Goal: Task Accomplishment & Management: Manage account settings

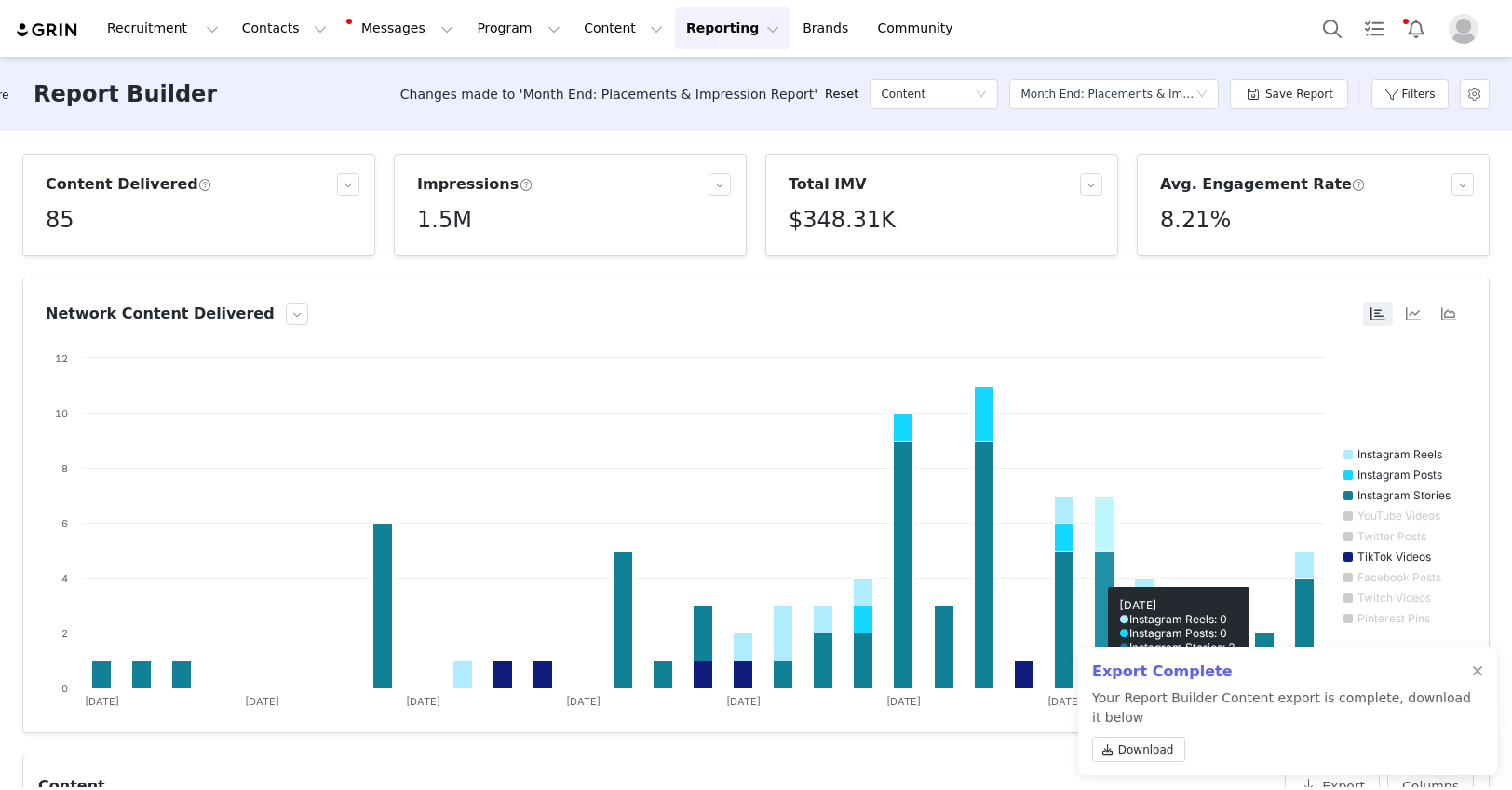
scroll to position [359, 0]
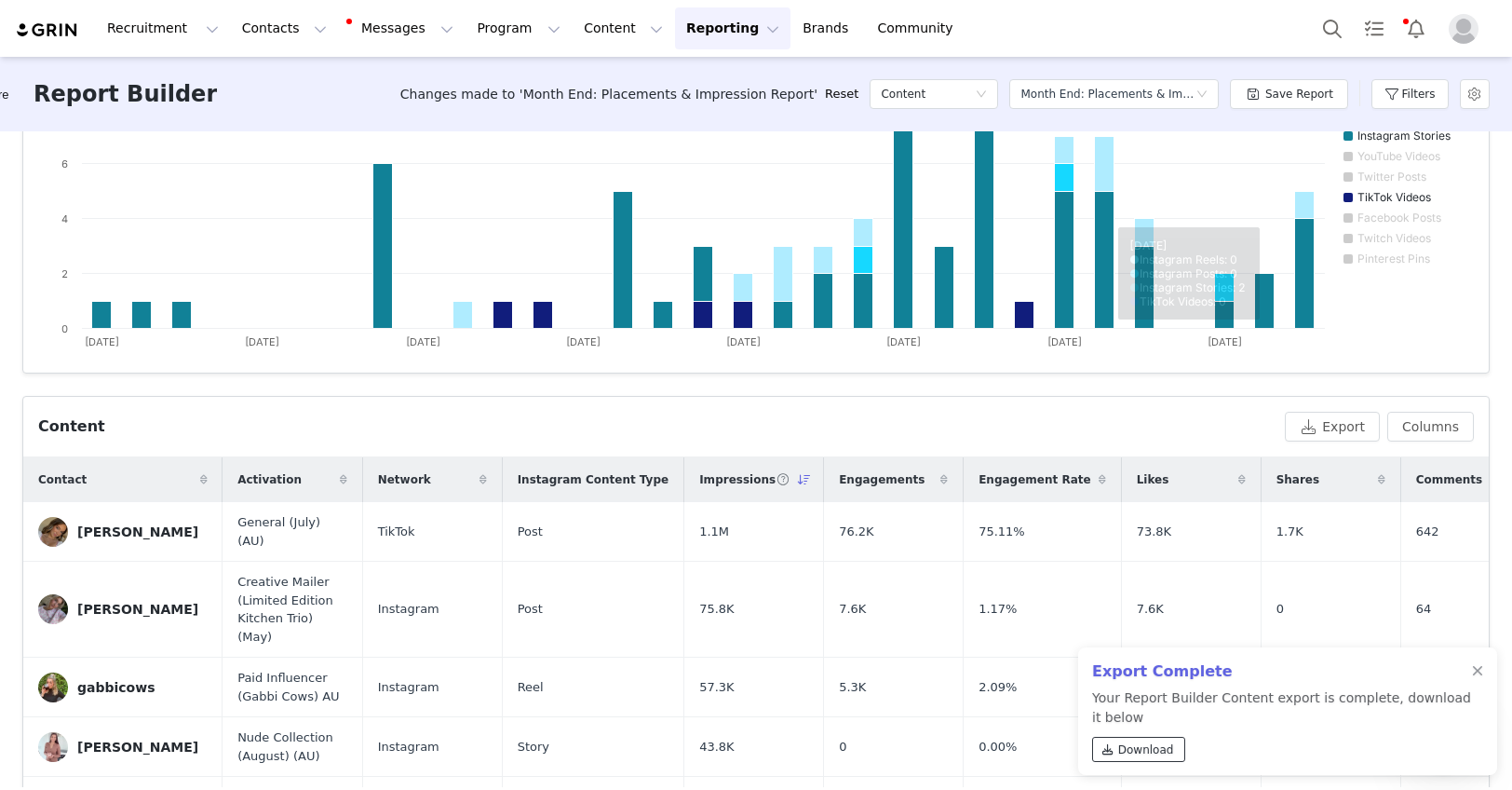
click at [1144, 743] on span "Download" at bounding box center [1146, 750] width 55 height 17
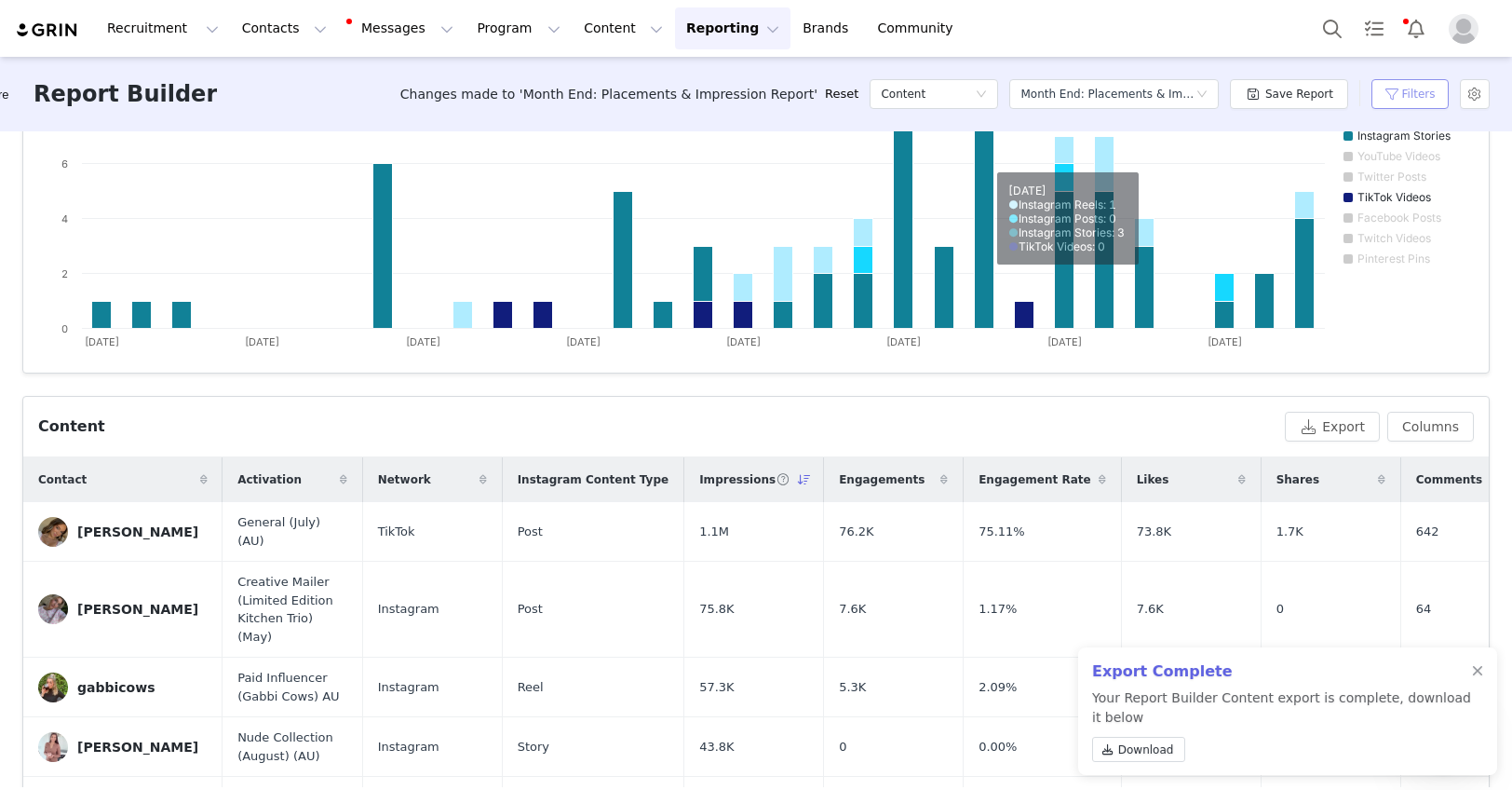
click at [1403, 102] on button "Filters" at bounding box center [1410, 94] width 77 height 30
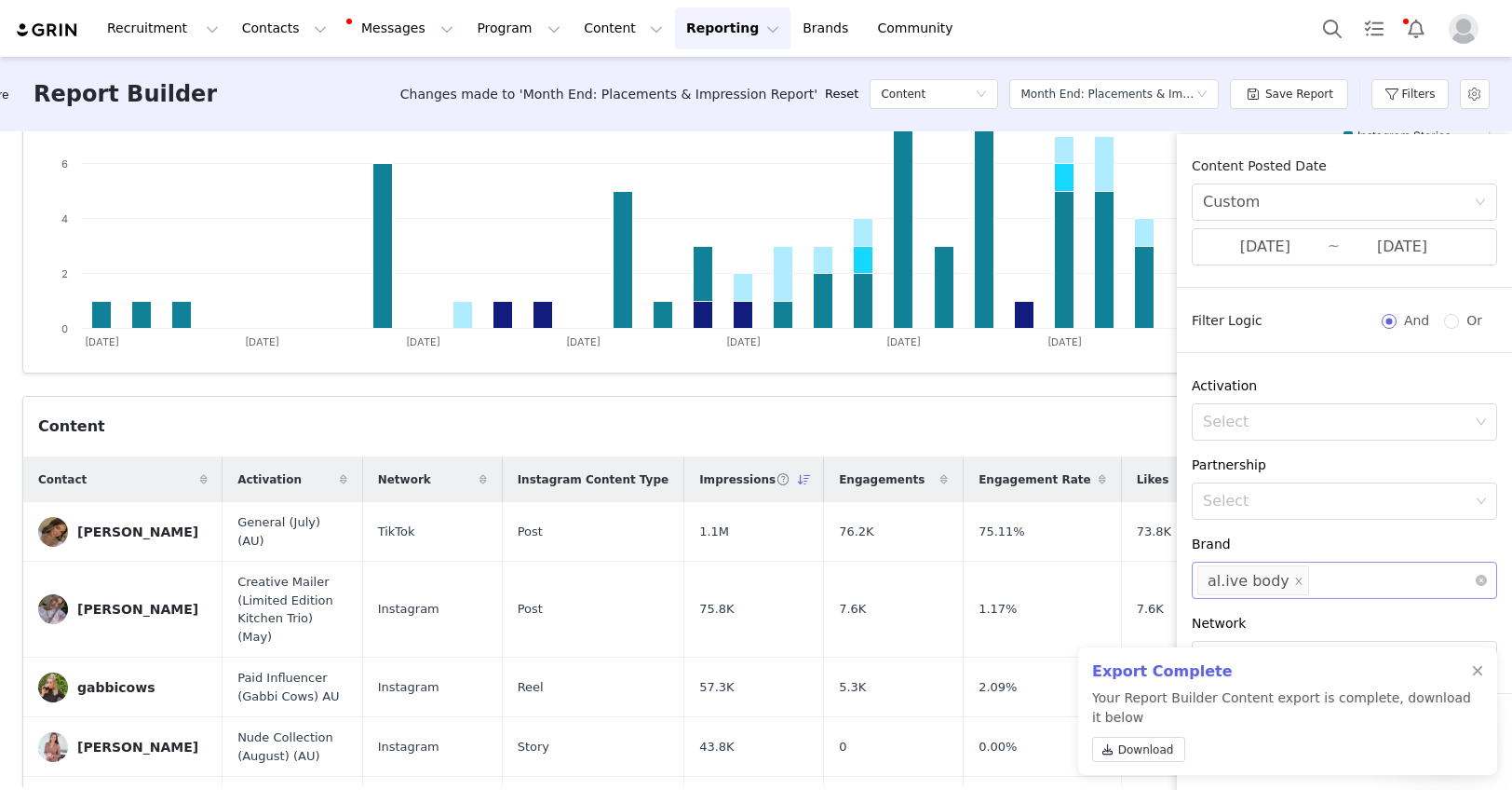
click at [1294, 579] on li "al.ive body" at bounding box center [1253, 580] width 112 height 30
click at [1318, 613] on div "al.ive body NZ" at bounding box center [1335, 633] width 265 height 45
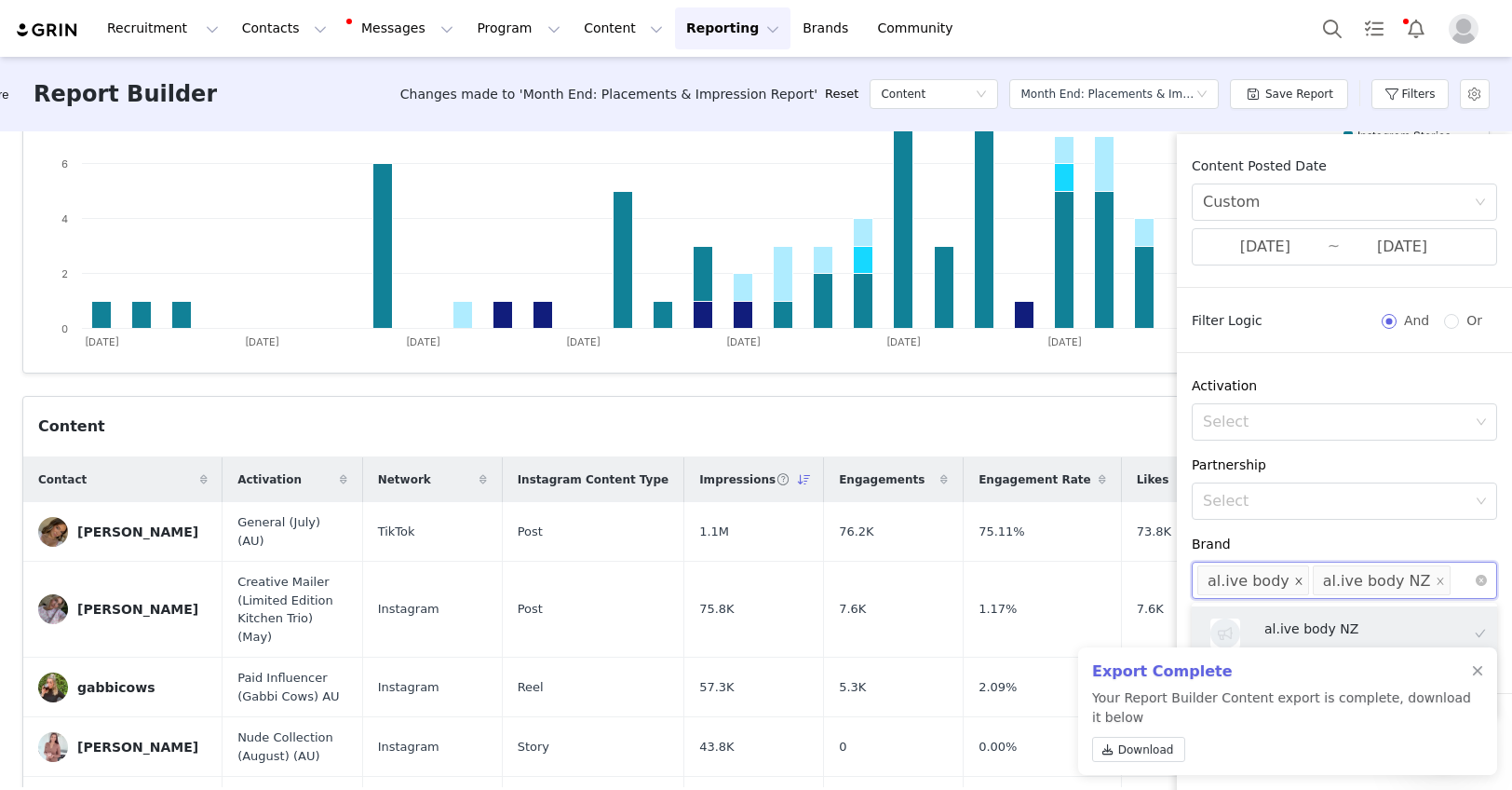
click at [1294, 582] on icon "icon: close" at bounding box center [1299, 581] width 10 height 10
click at [1475, 670] on div at bounding box center [1478, 672] width 11 height 15
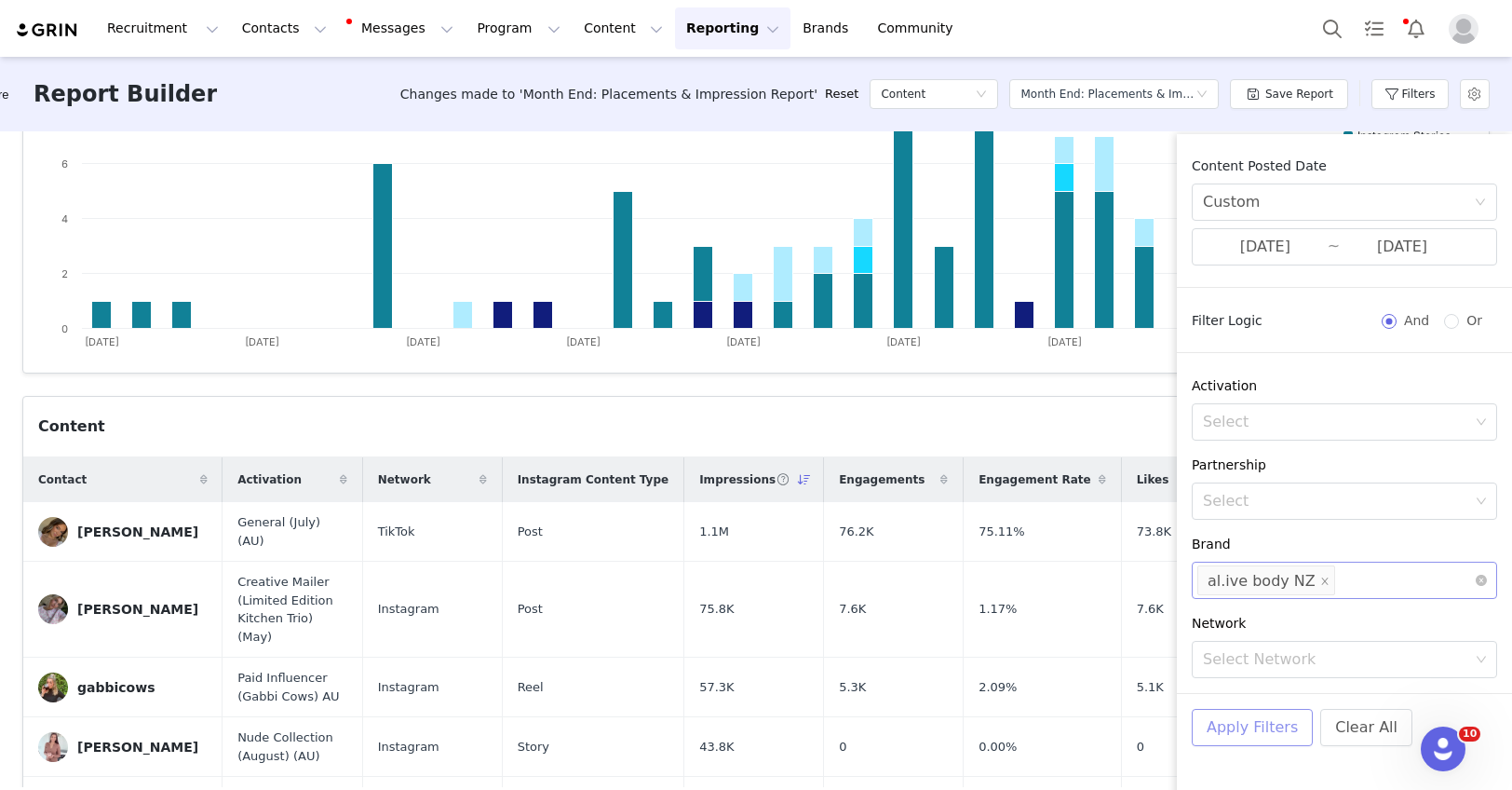
click at [1237, 722] on button "Apply Filters" at bounding box center [1252, 727] width 121 height 37
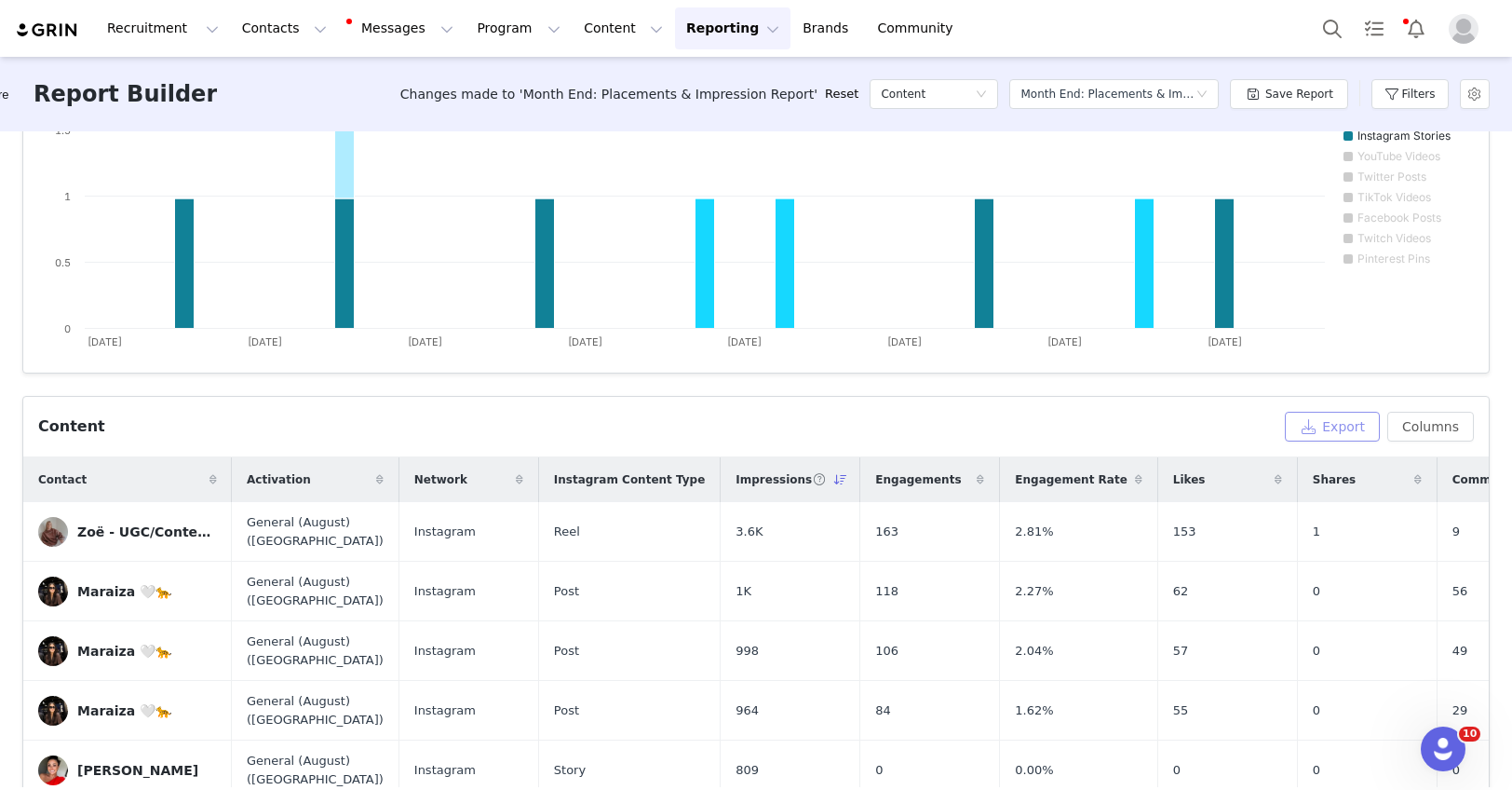
click at [1343, 437] on button "Export" at bounding box center [1331, 426] width 95 height 30
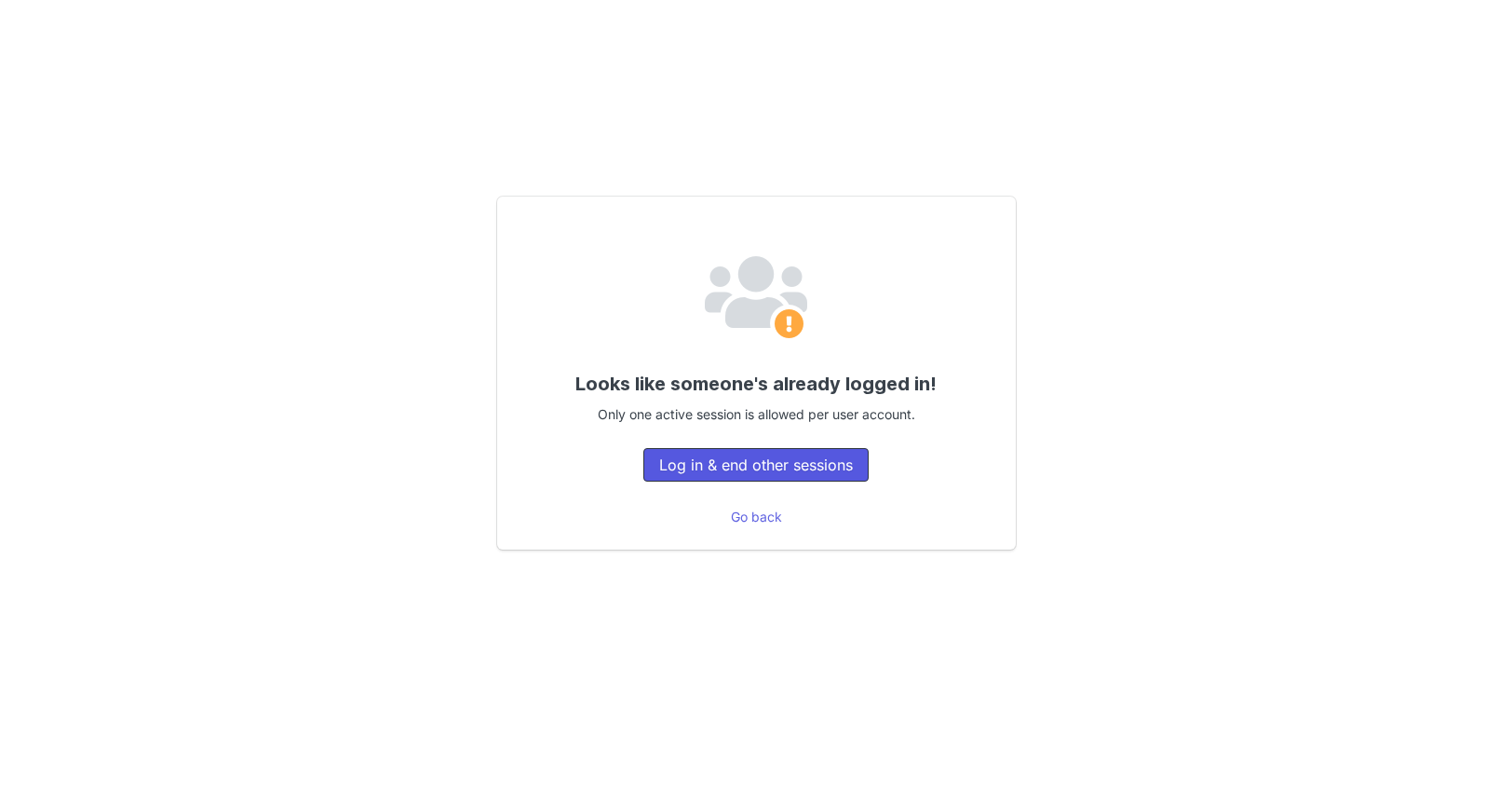
click at [777, 460] on button "Log in & end other sessions" at bounding box center [756, 464] width 225 height 33
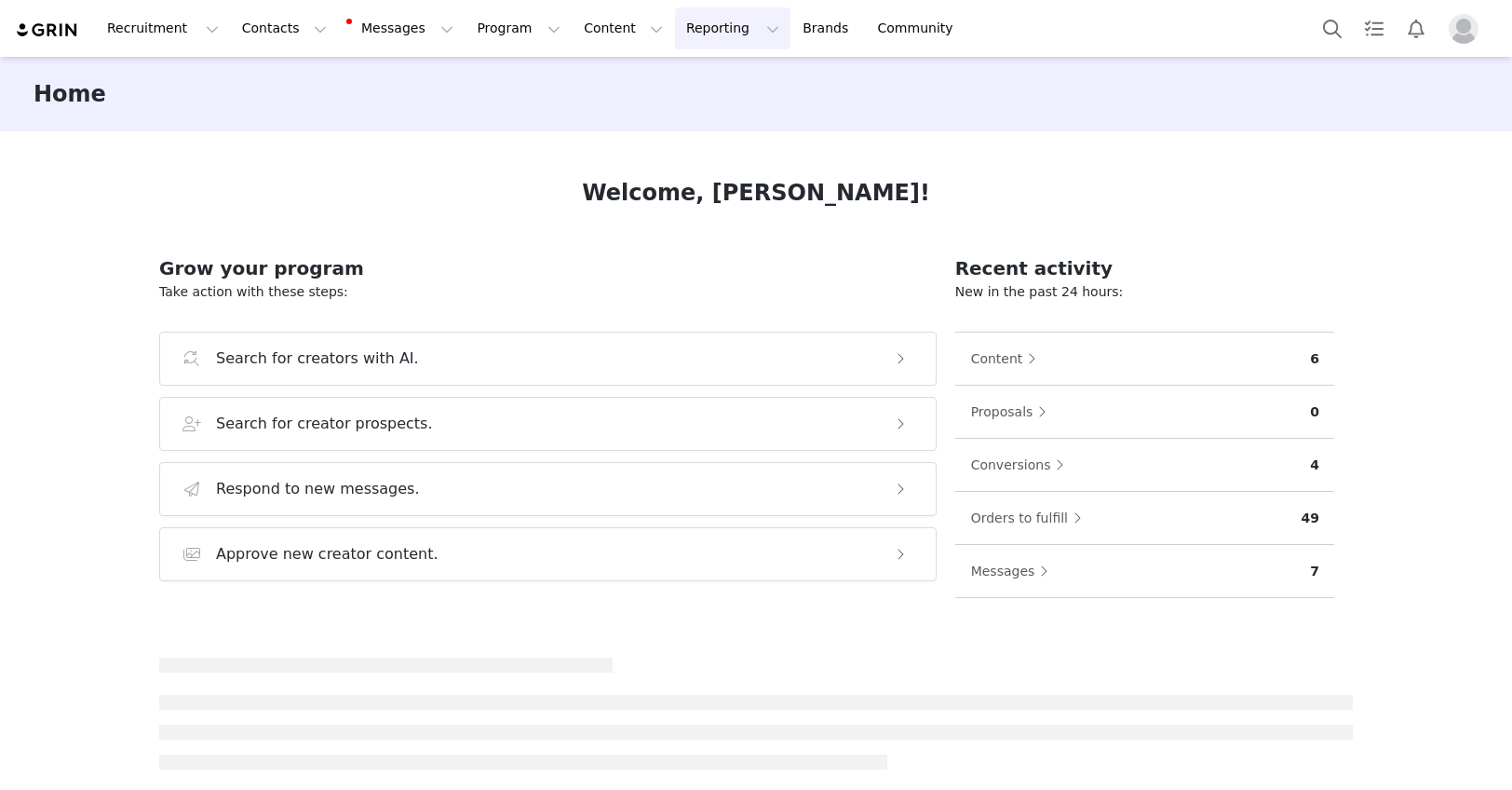
click at [675, 35] on button "Reporting Reporting" at bounding box center [733, 29] width 116 height 42
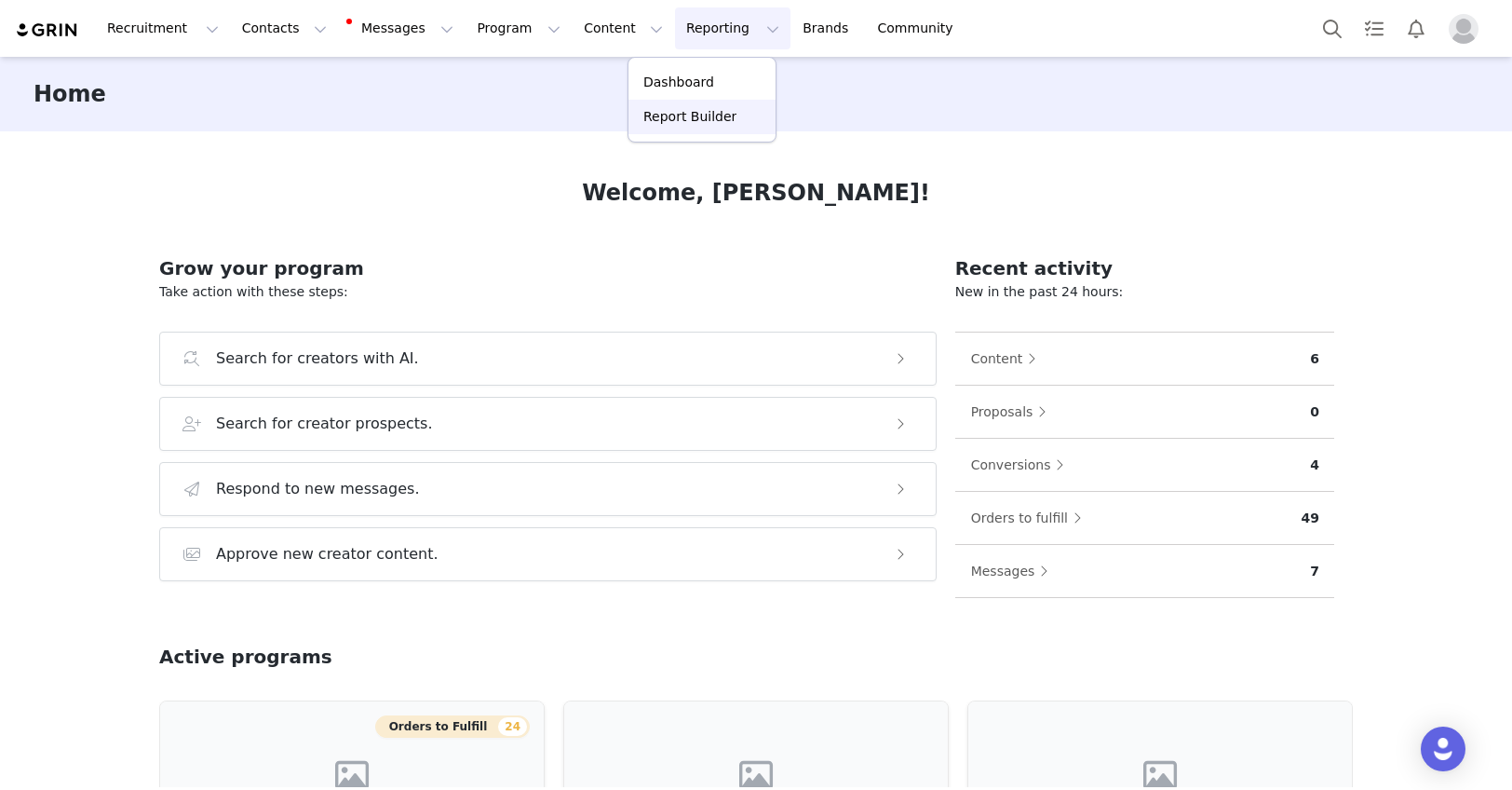
click at [683, 119] on p "Report Builder" at bounding box center [690, 117] width 93 height 19
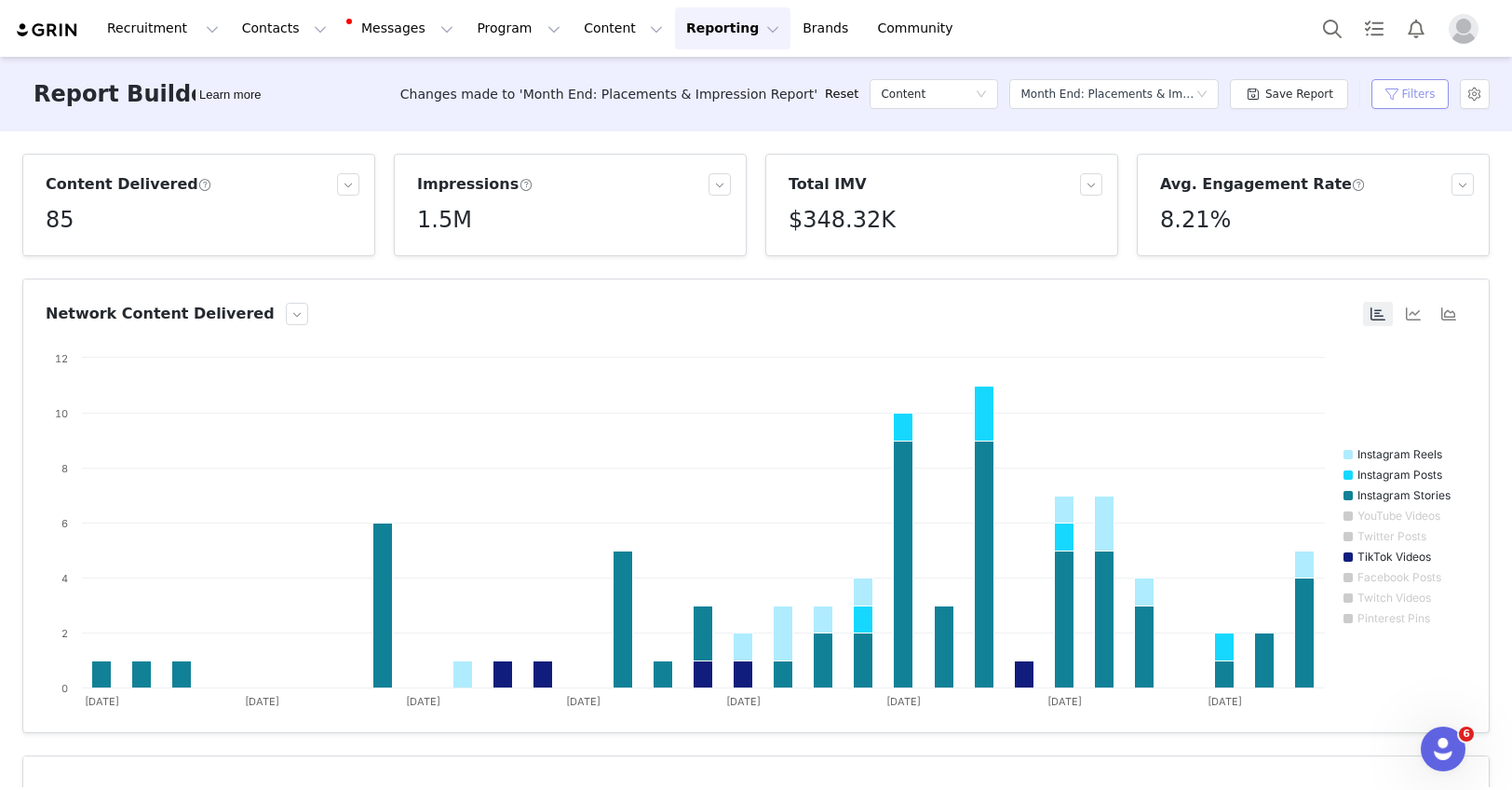
click at [1416, 96] on button "Filters" at bounding box center [1410, 94] width 77 height 30
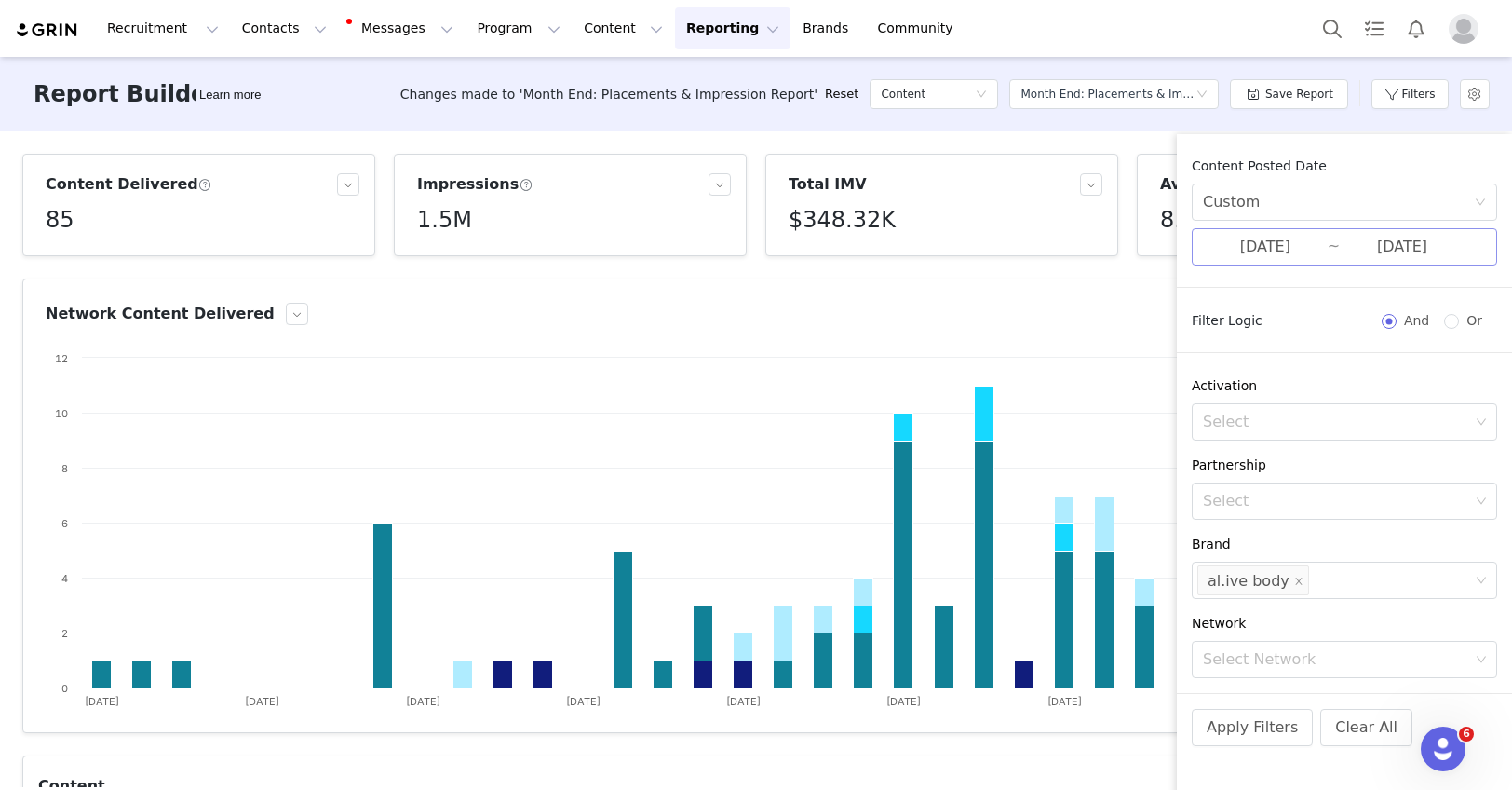
click at [1256, 242] on input "08/01/2025" at bounding box center [1266, 246] width 125 height 24
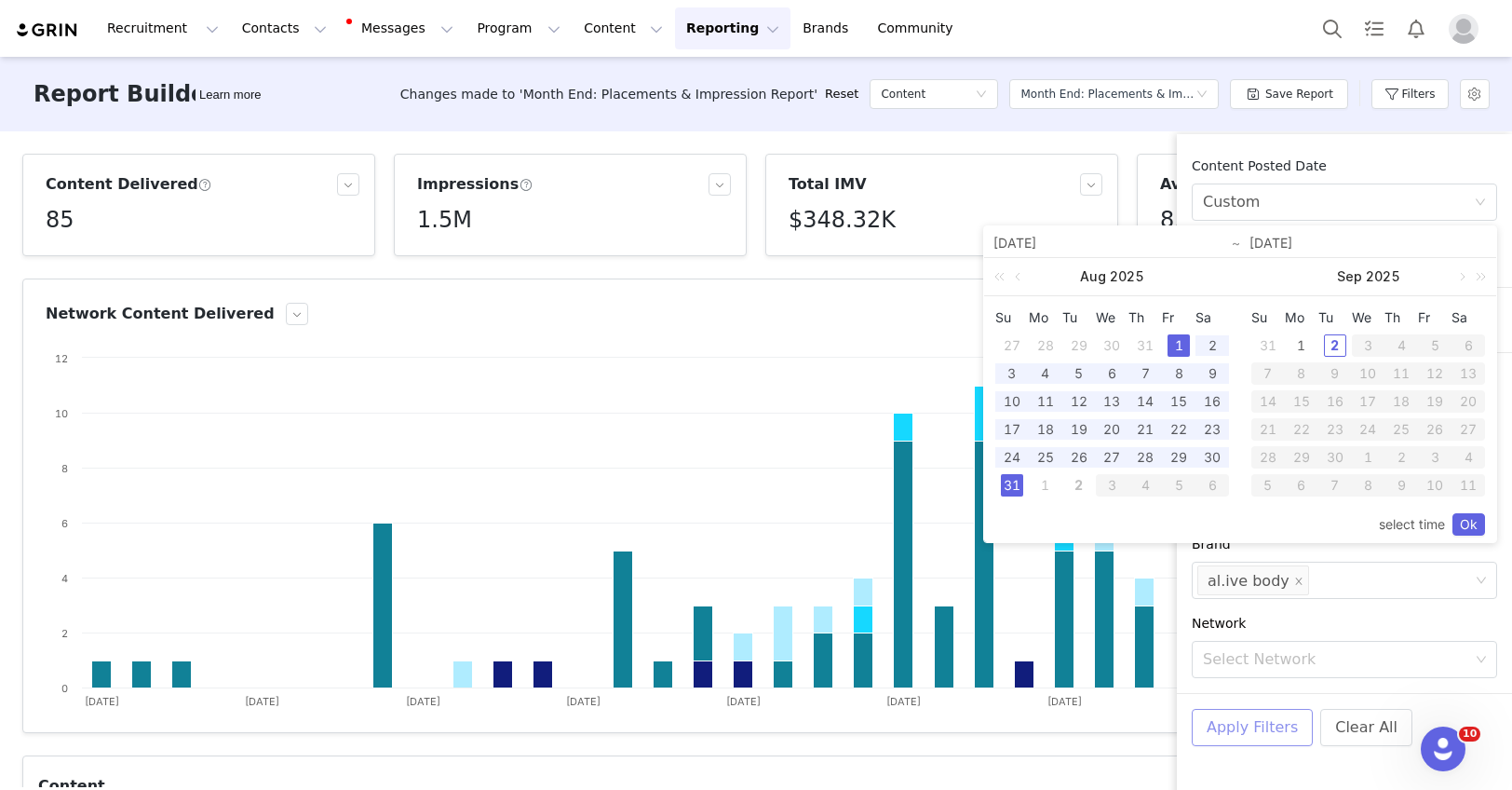
click at [1282, 719] on button "Apply Filters" at bounding box center [1252, 727] width 121 height 37
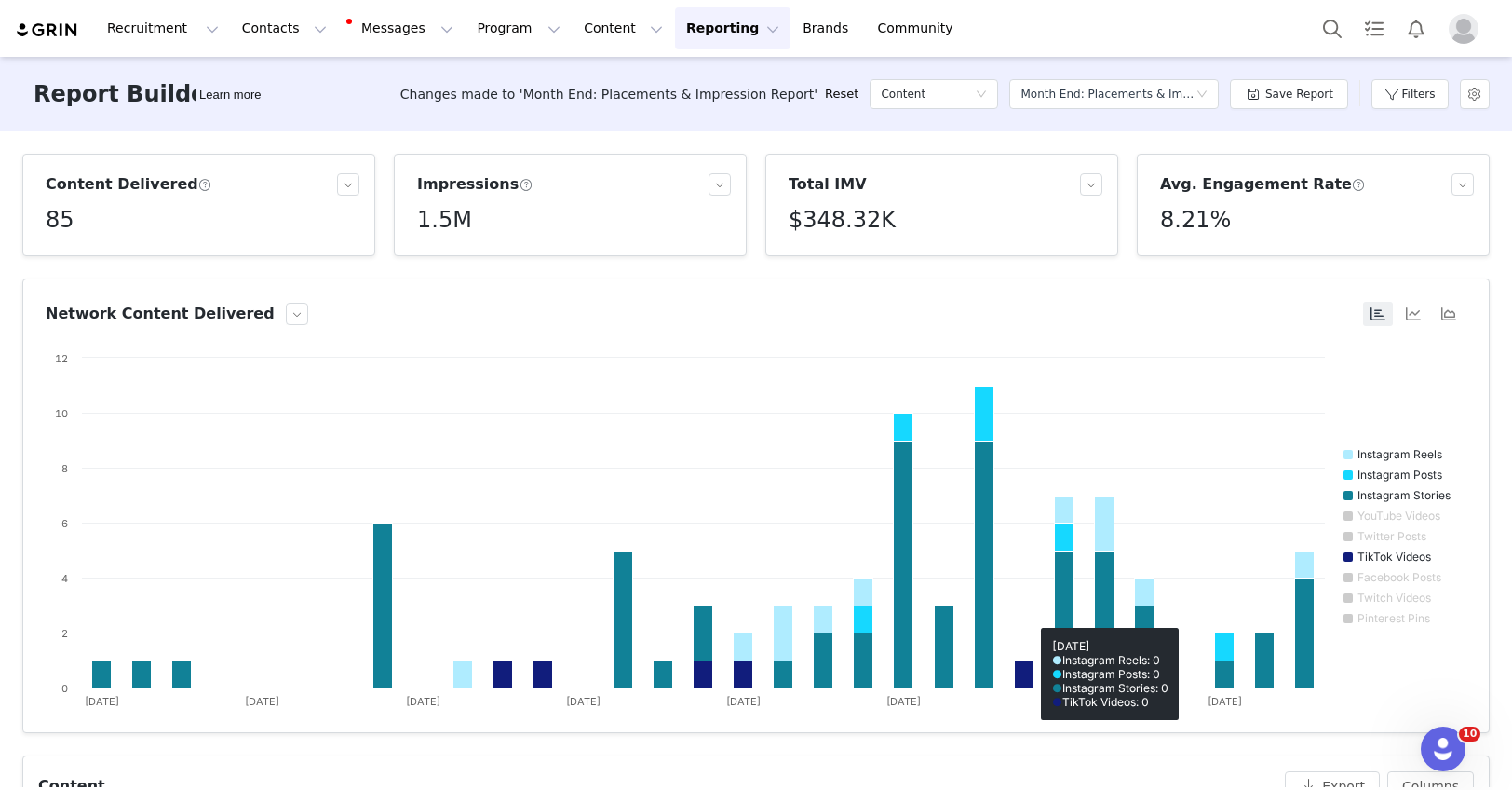
scroll to position [279, 0]
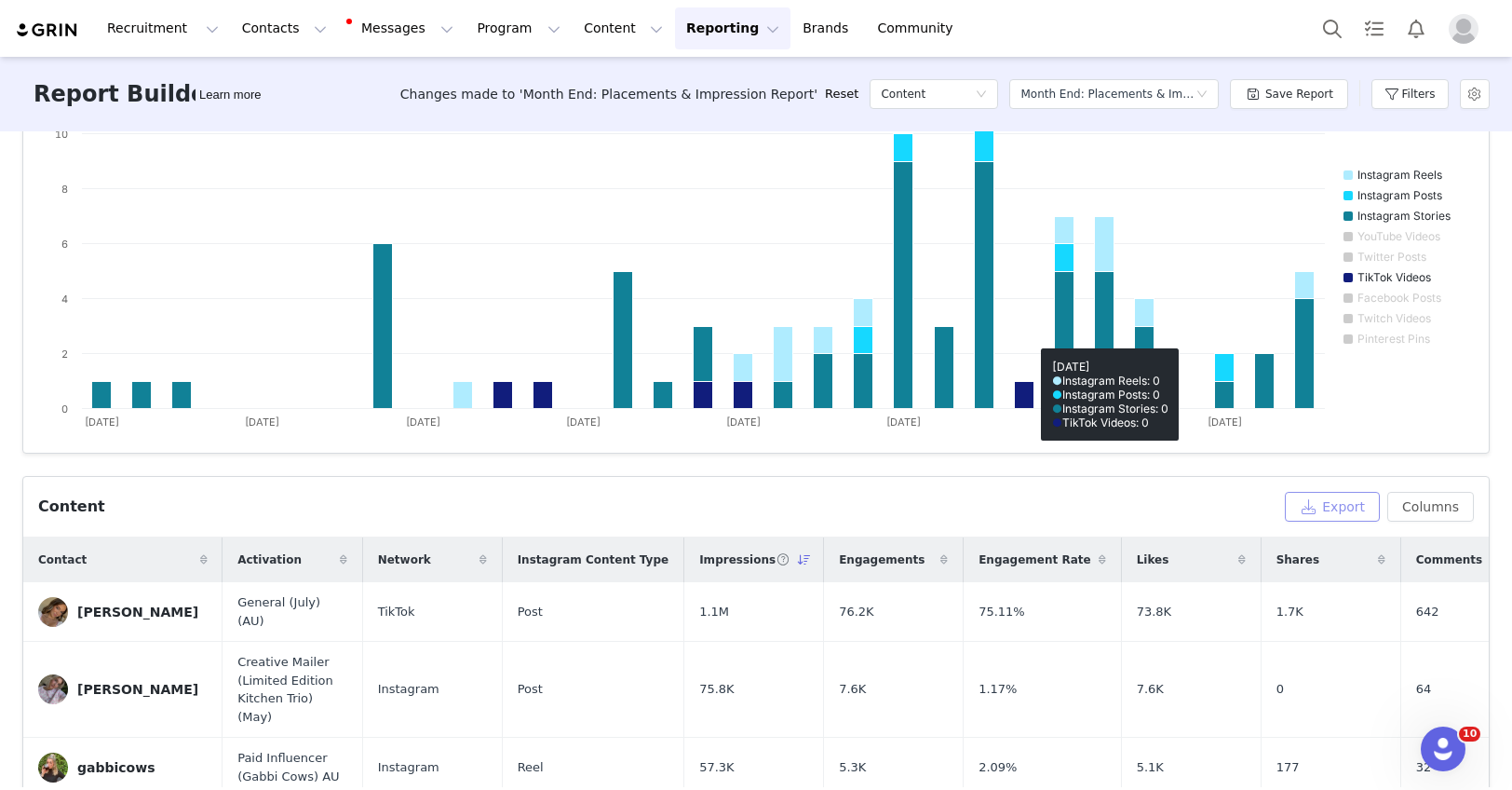
click at [1336, 517] on button "Export" at bounding box center [1331, 506] width 95 height 30
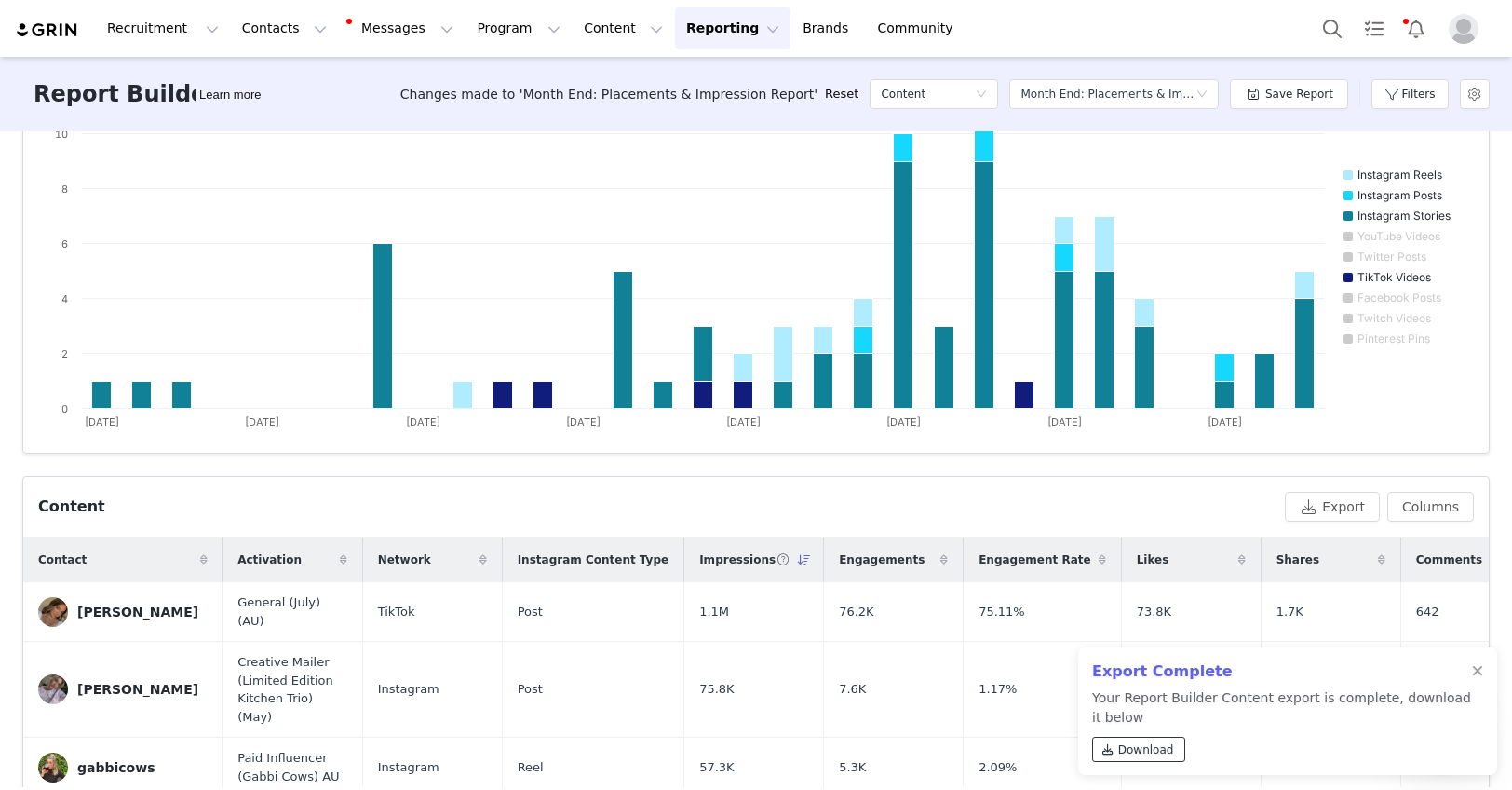
click at [1137, 747] on span "Download" at bounding box center [1146, 750] width 55 height 17
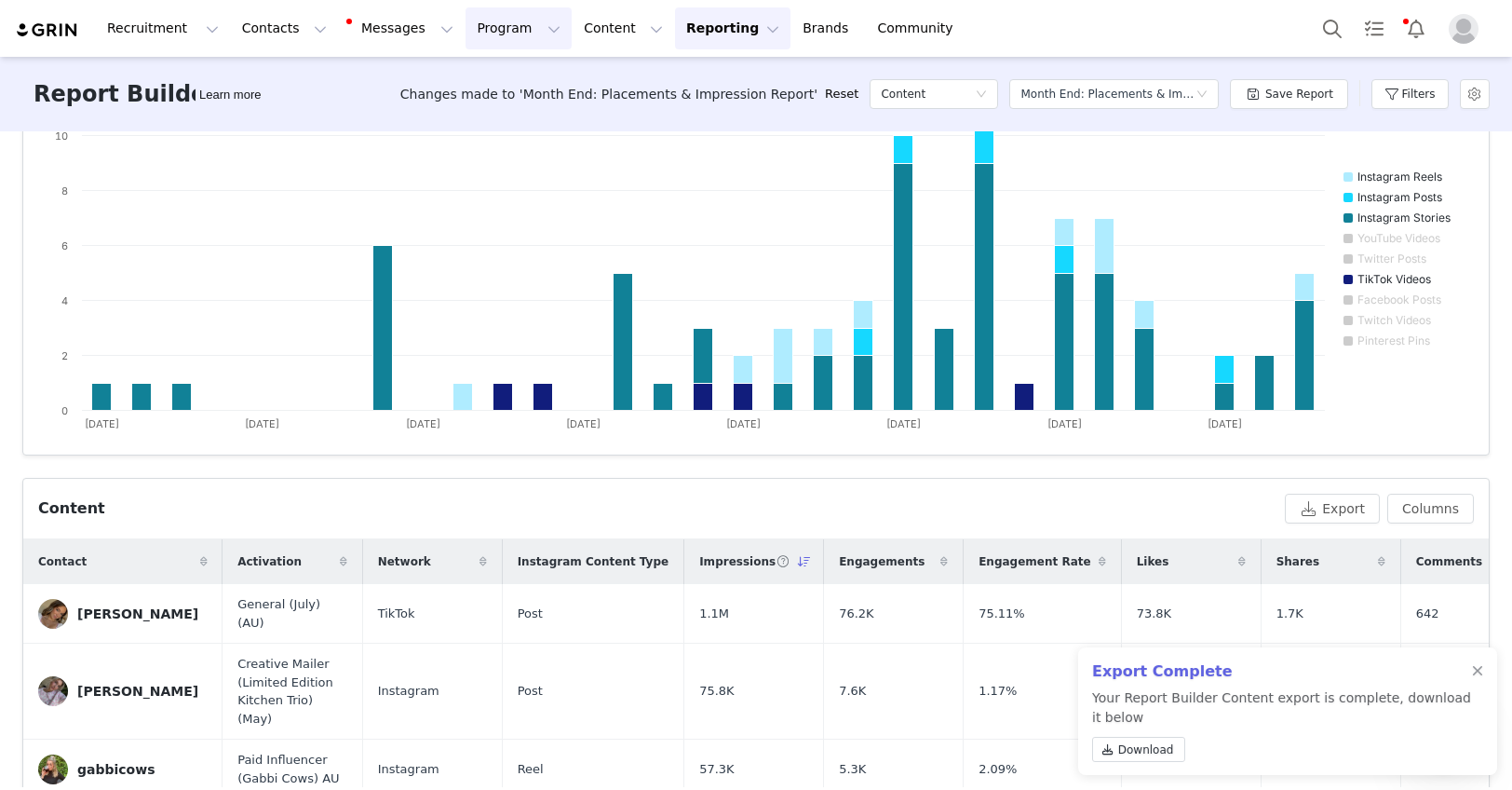
click at [479, 29] on button "Program Program" at bounding box center [518, 29] width 106 height 42
click at [492, 77] on p "Activations" at bounding box center [487, 82] width 72 height 19
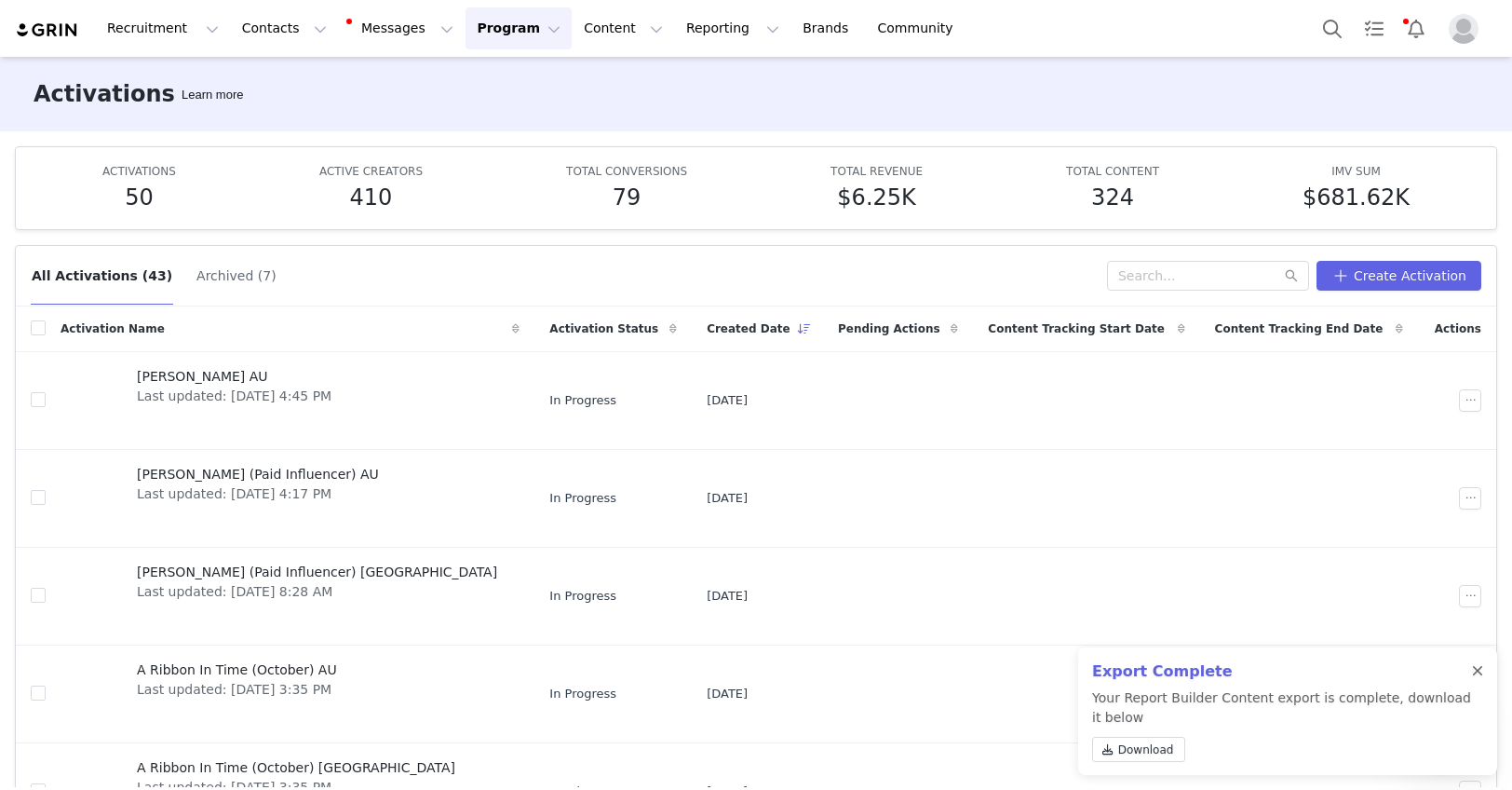
click at [1478, 673] on div at bounding box center [1478, 672] width 11 height 15
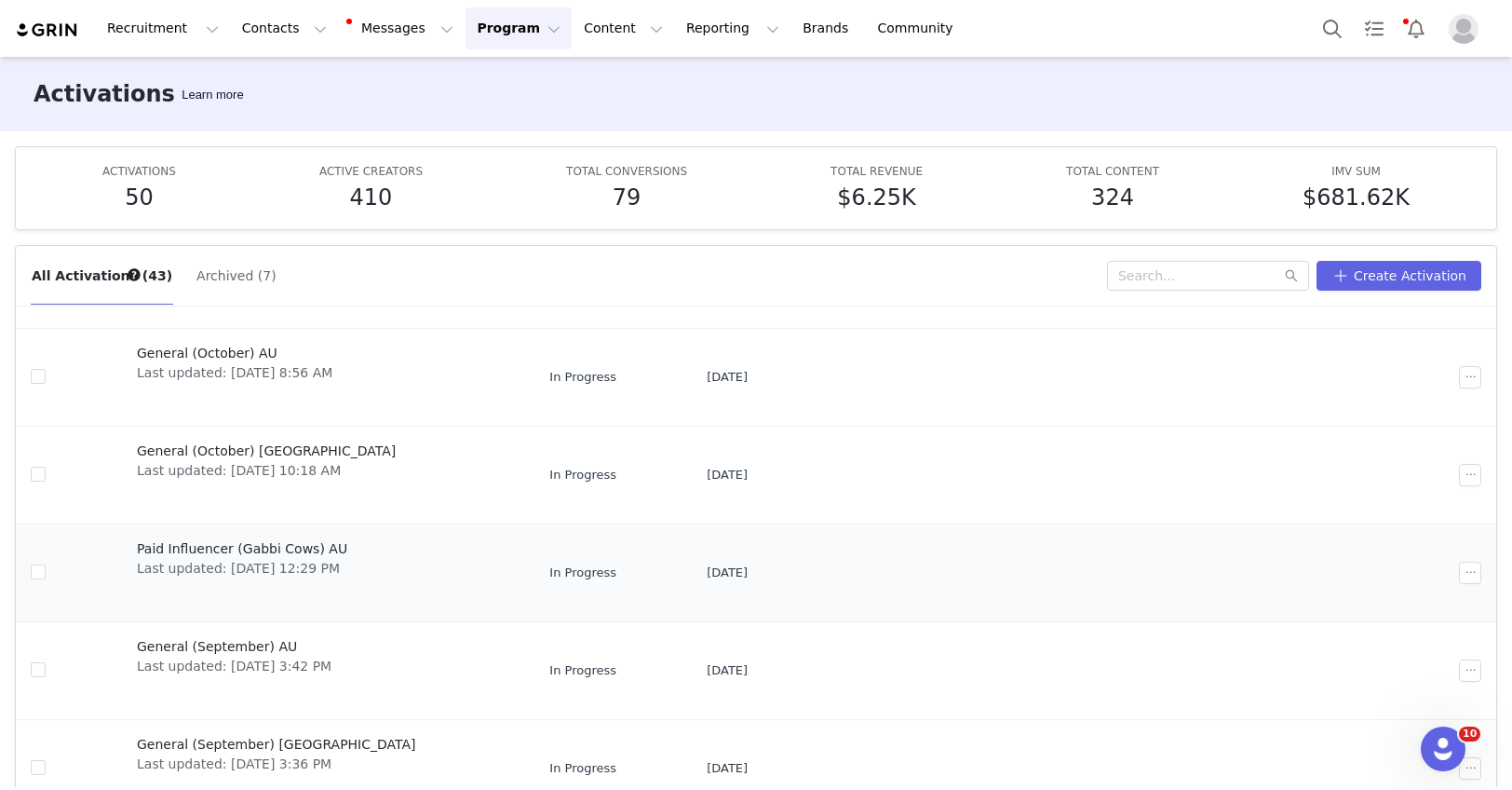
scroll to position [97, 0]
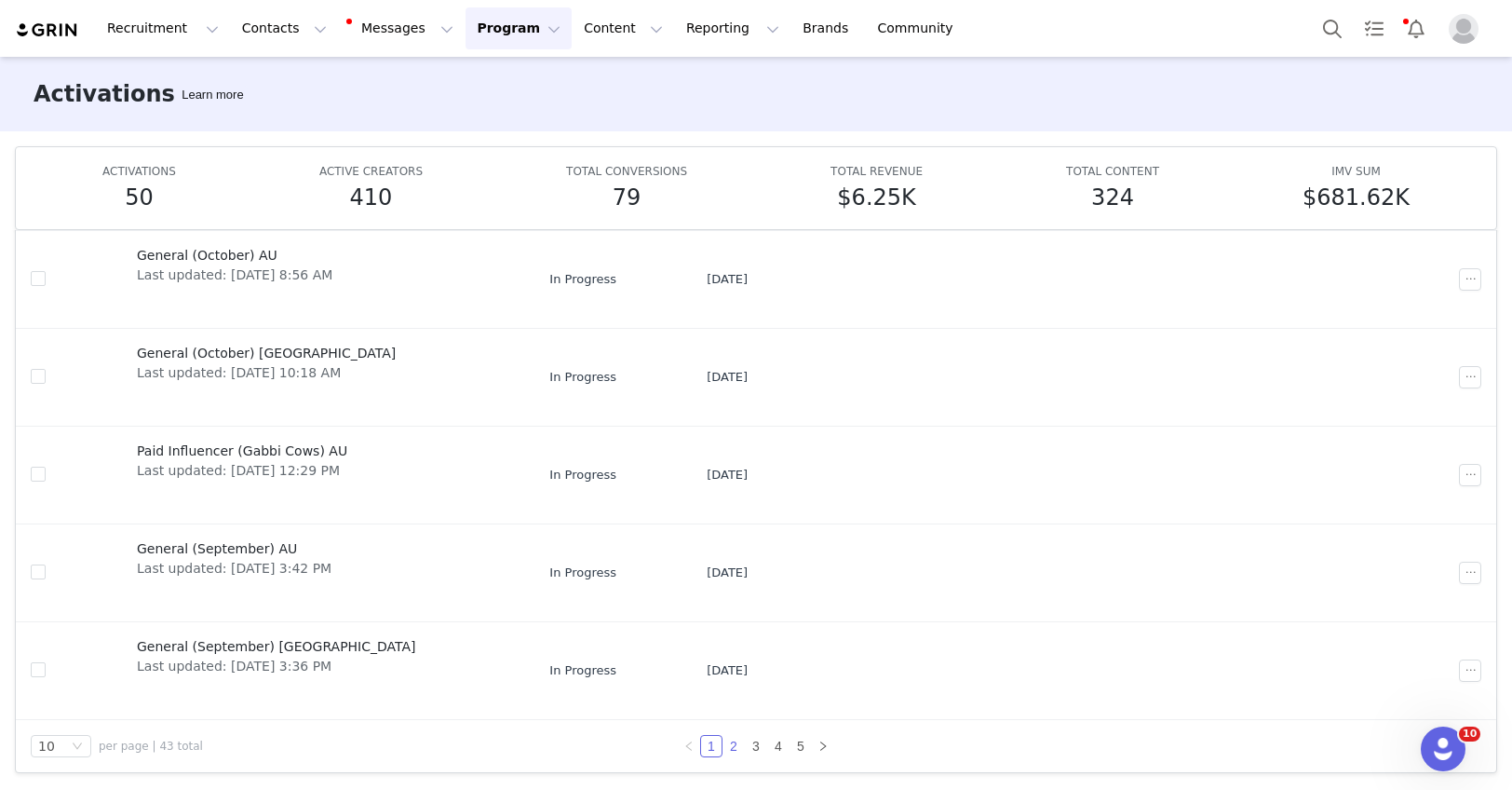
click at [732, 741] on link "2" at bounding box center [734, 745] width 20 height 20
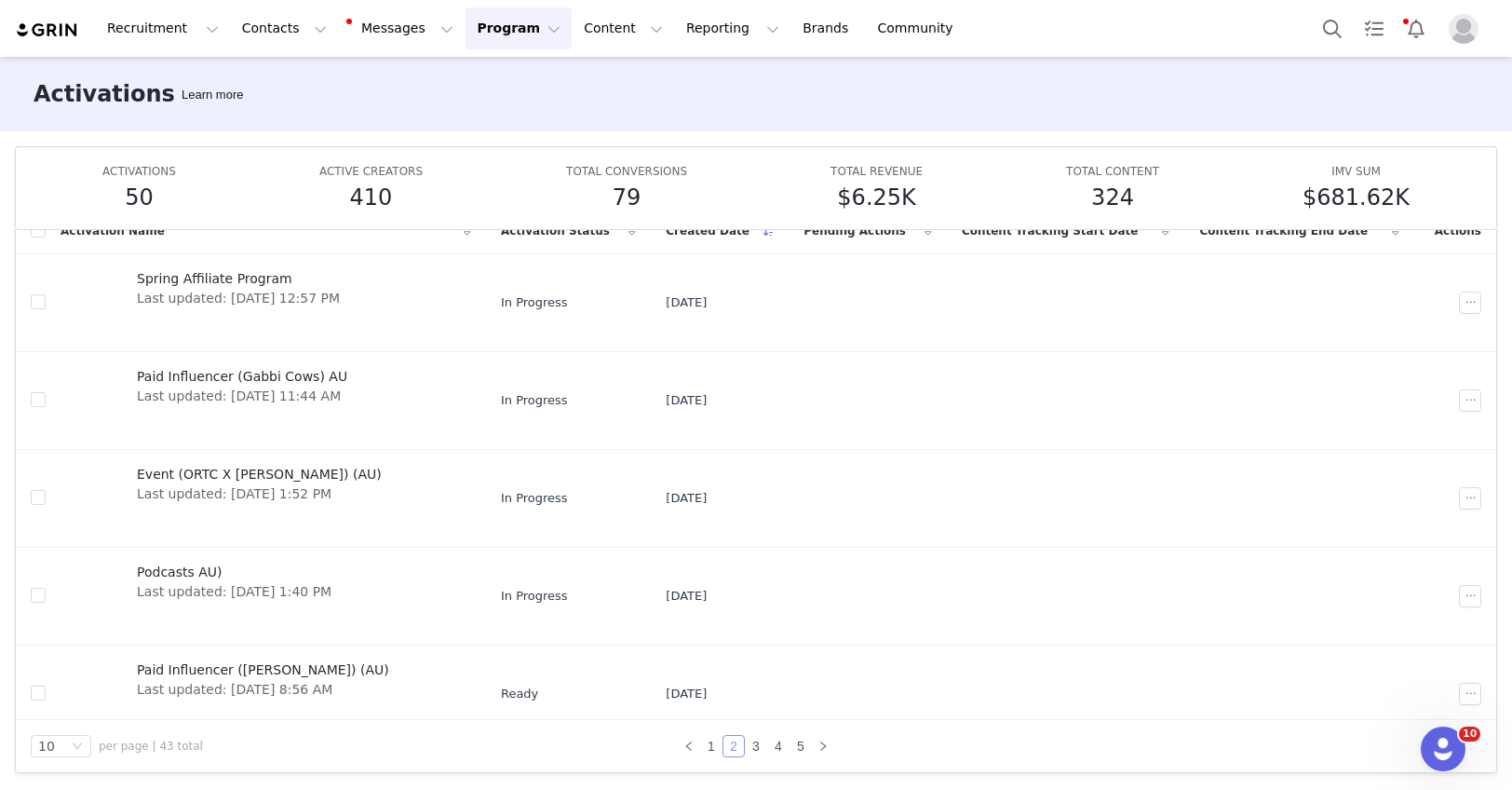
scroll to position [512, 0]
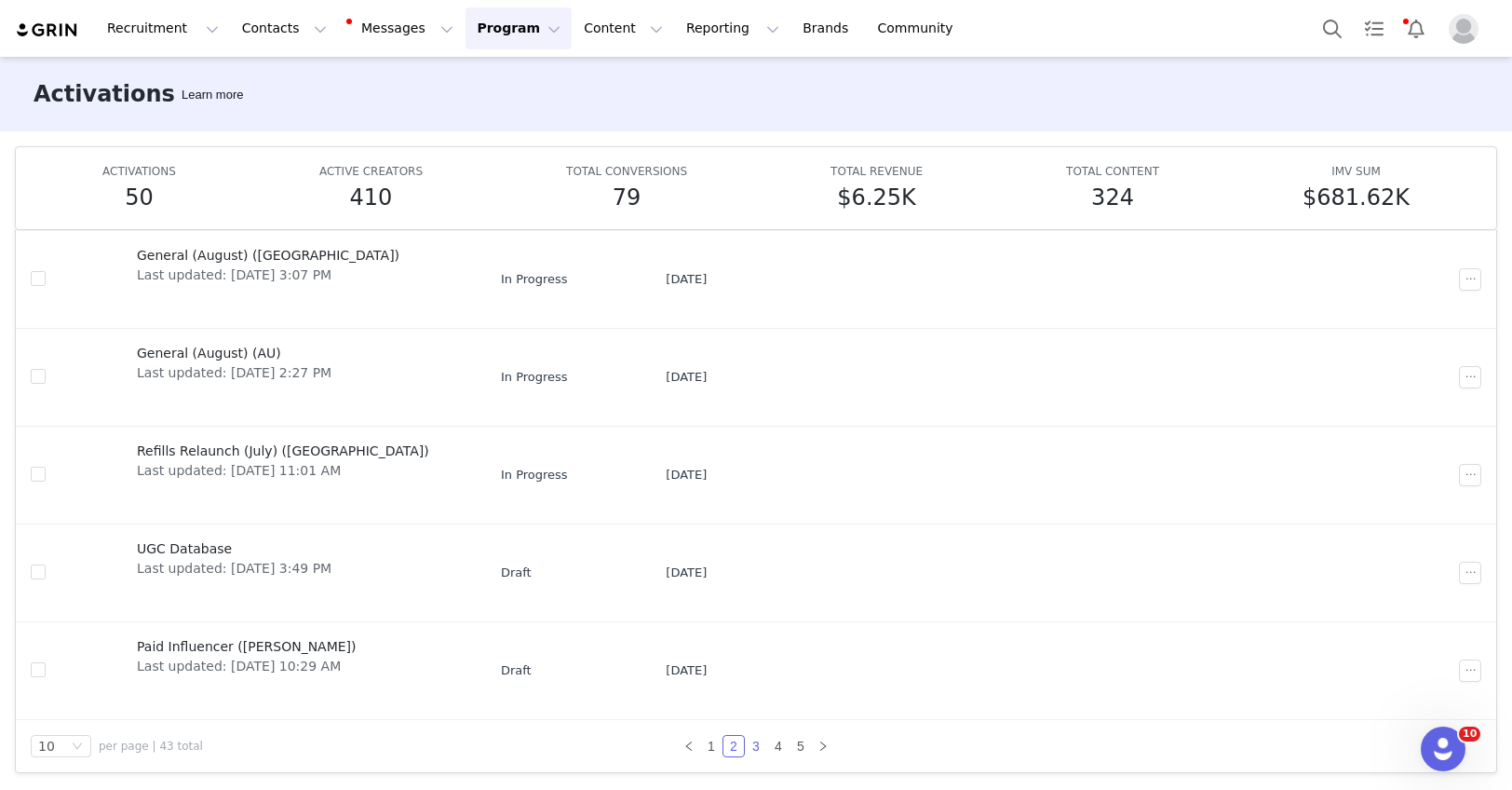
click at [756, 741] on link "3" at bounding box center [756, 745] width 20 height 20
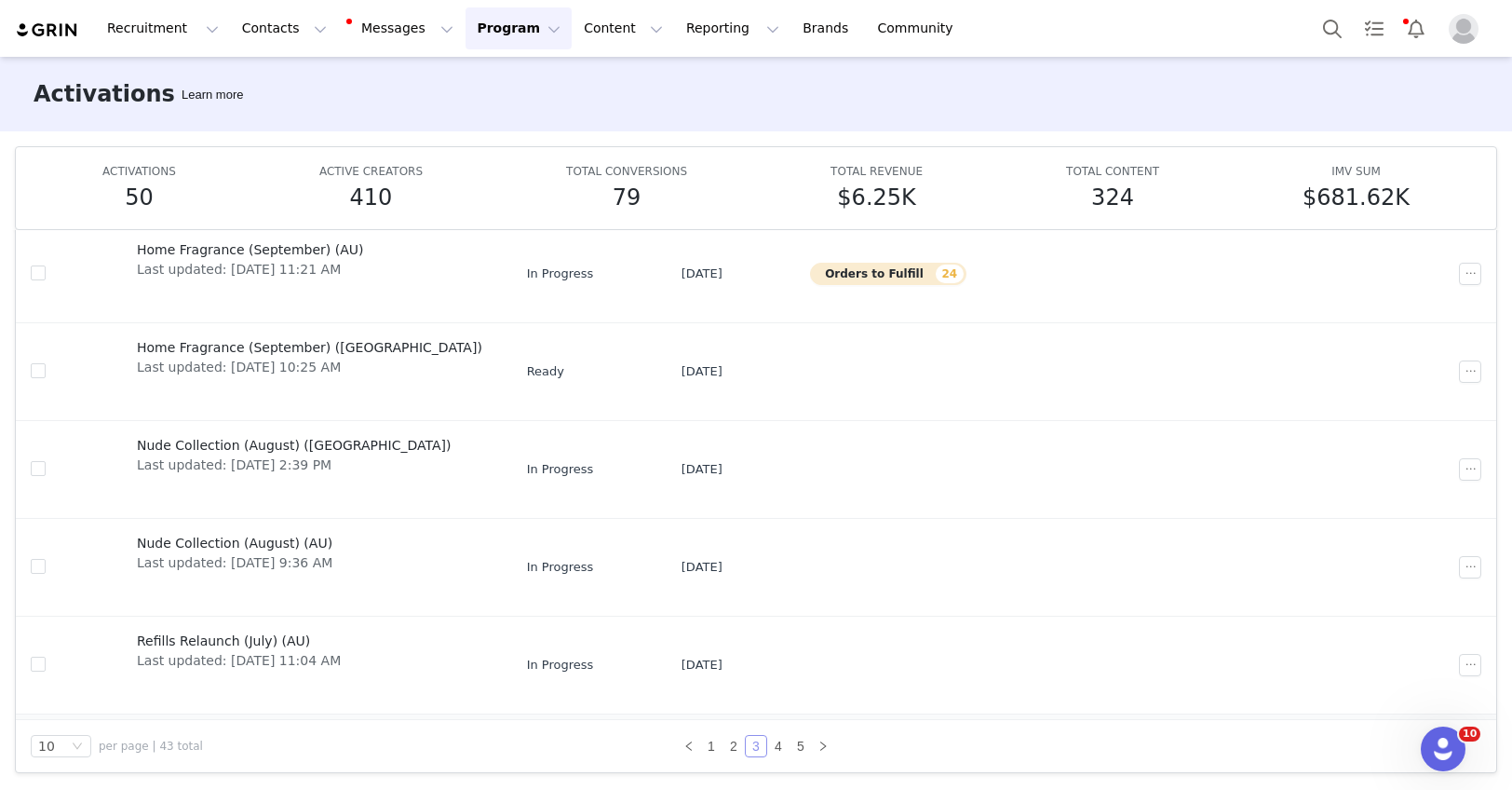
scroll to position [224, 0]
click at [230, 541] on span "Nude Collection (August) (AU)" at bounding box center [234, 544] width 196 height 19
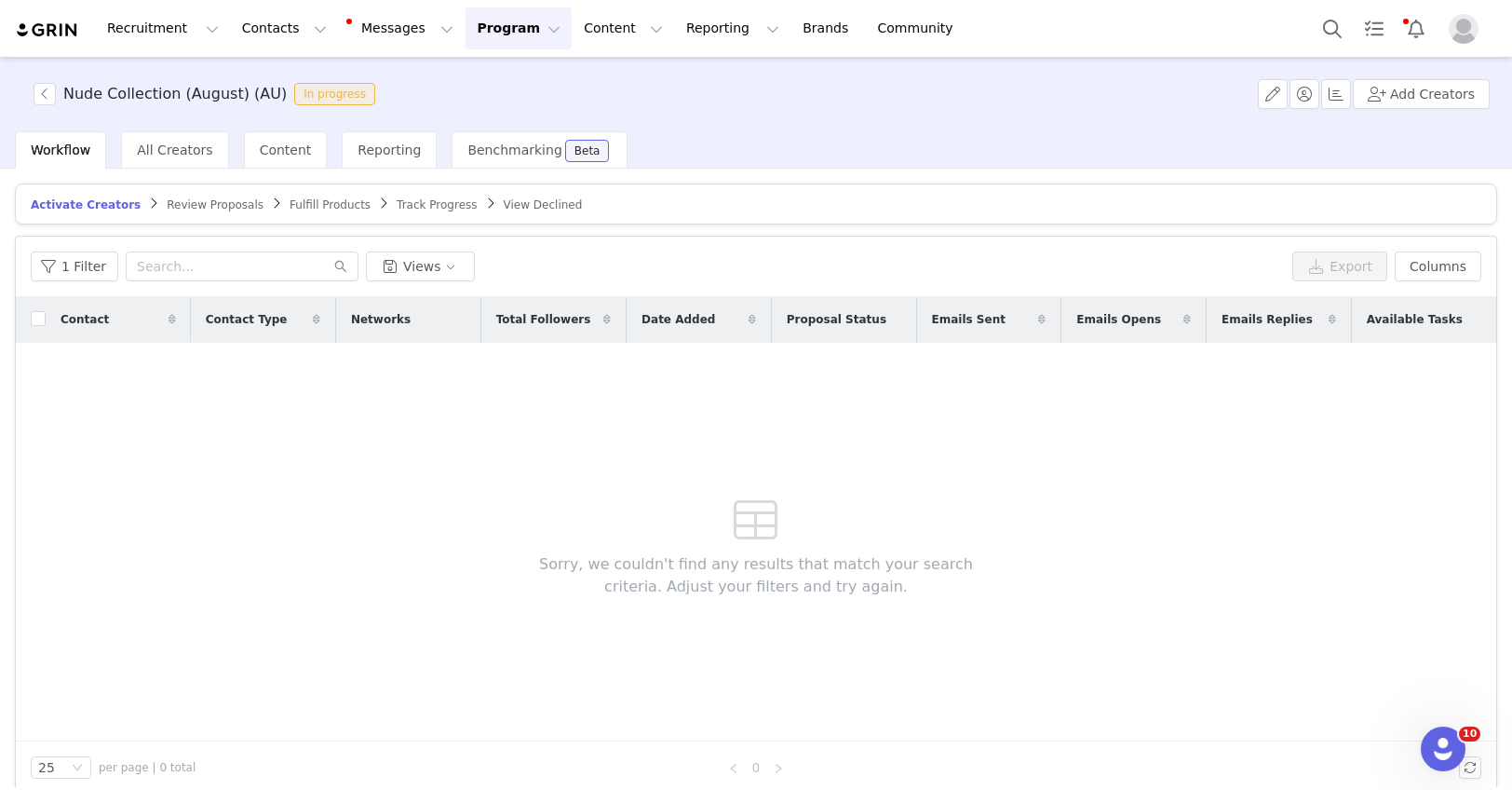
click at [350, 224] on div "Activate Creators Review Proposals Fulfill Products Track Progress View Decline…" at bounding box center [756, 489] width 1482 height 611
click at [320, 204] on span "Fulfill Products" at bounding box center [330, 205] width 81 height 13
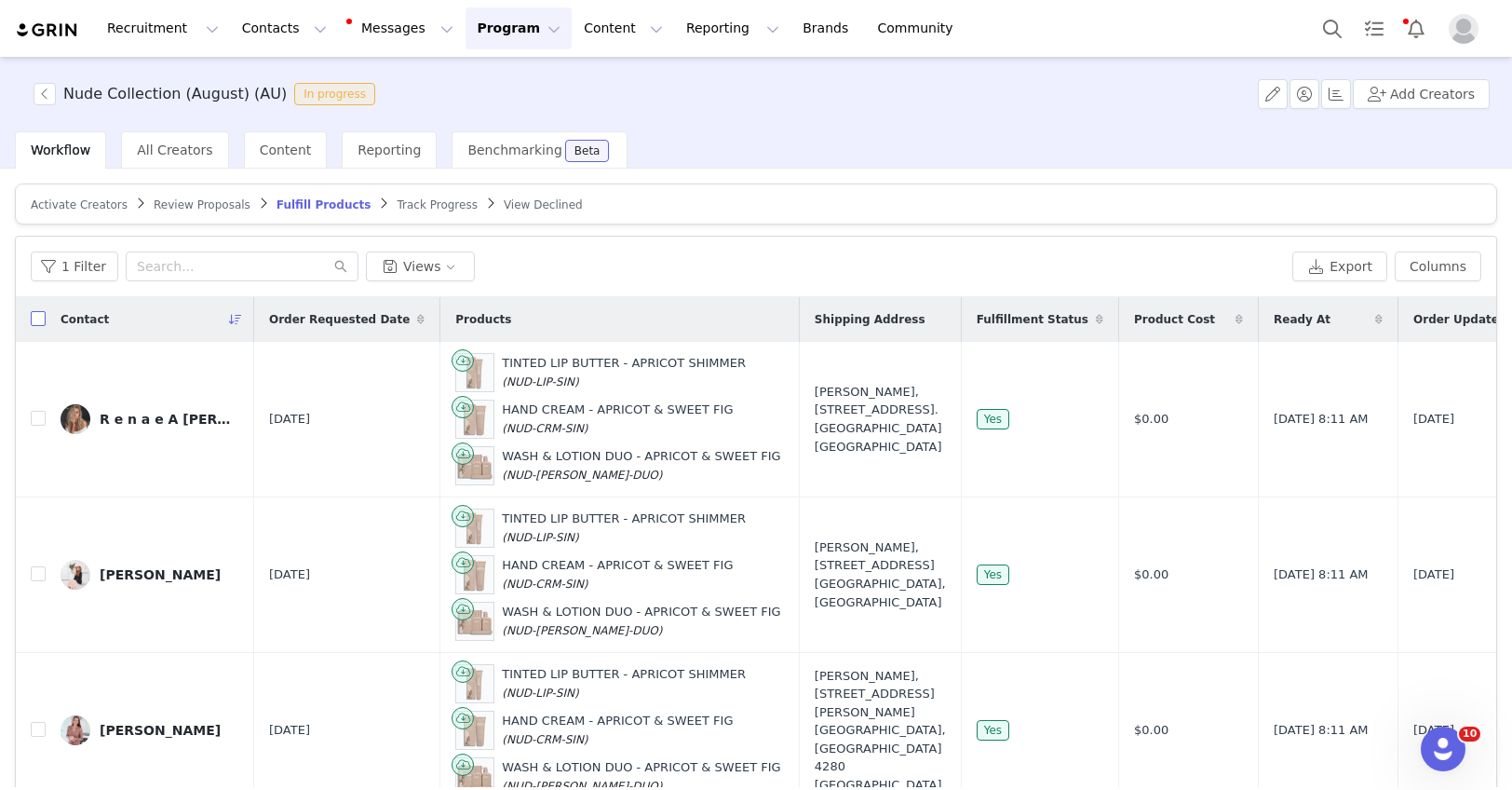
click at [36, 314] on input "checkbox" at bounding box center [38, 319] width 15 height 15
checkbox input "true"
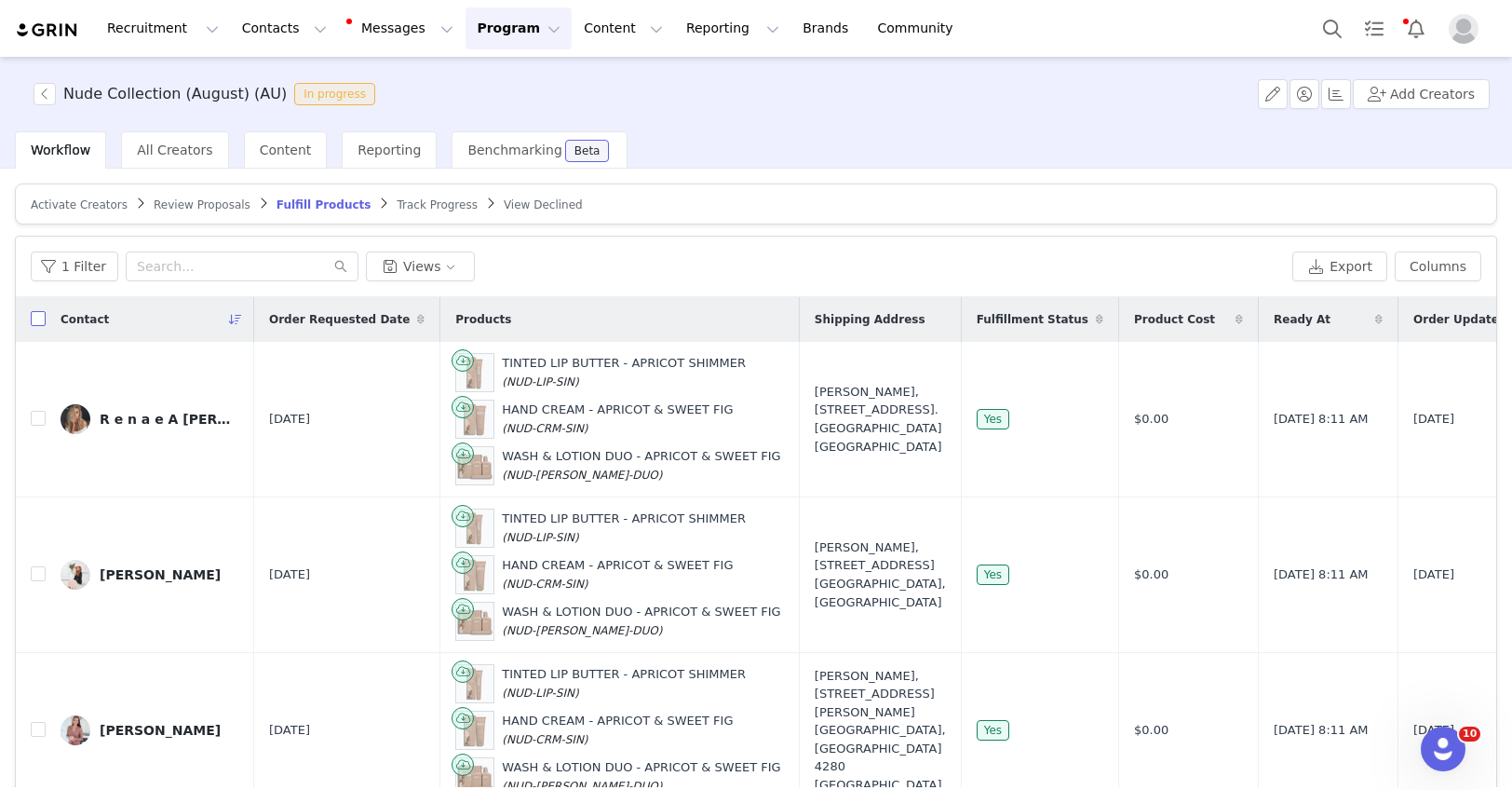
checkbox input "true"
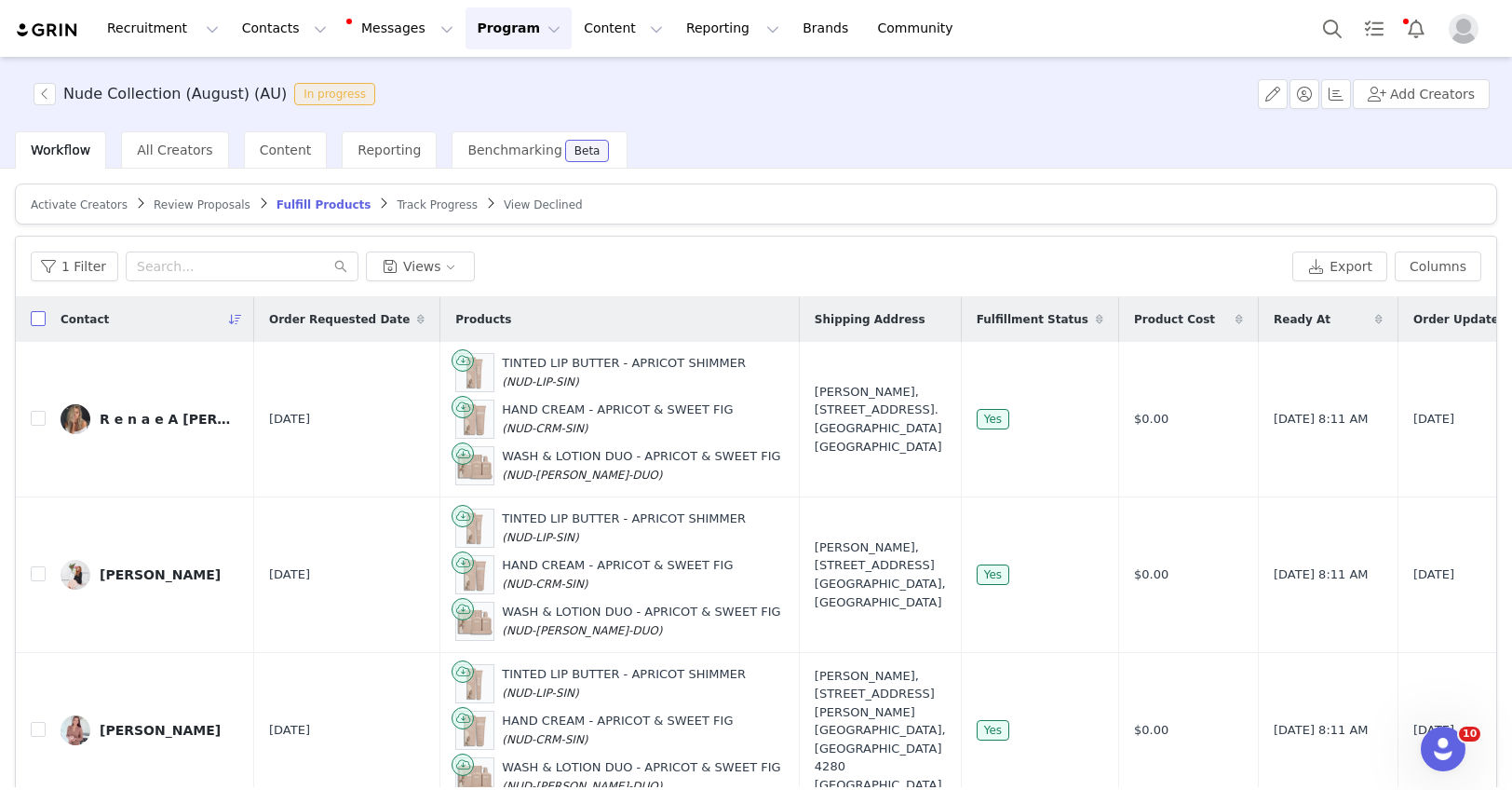
checkbox input "true"
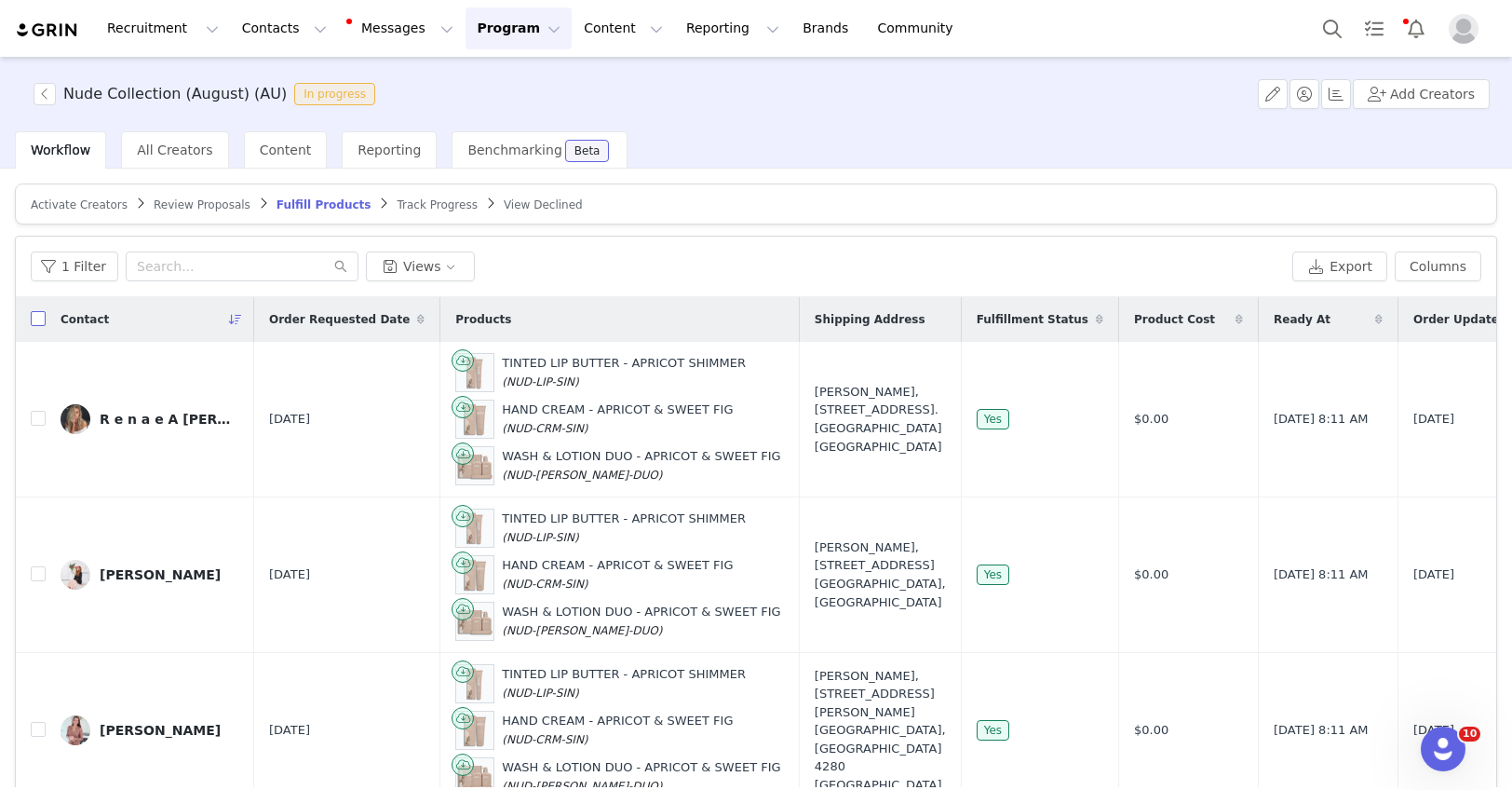
checkbox input "true"
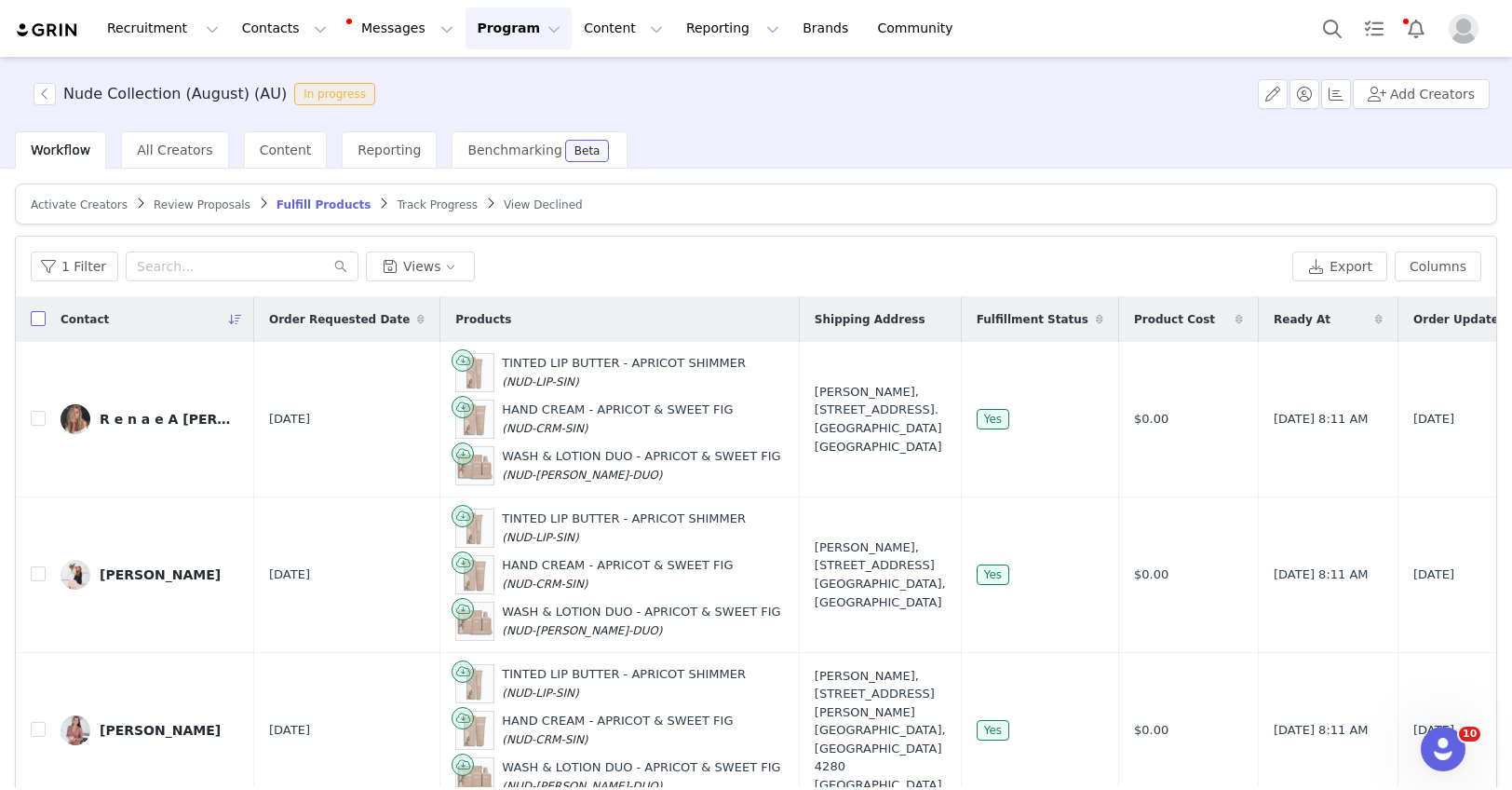
checkbox input "true"
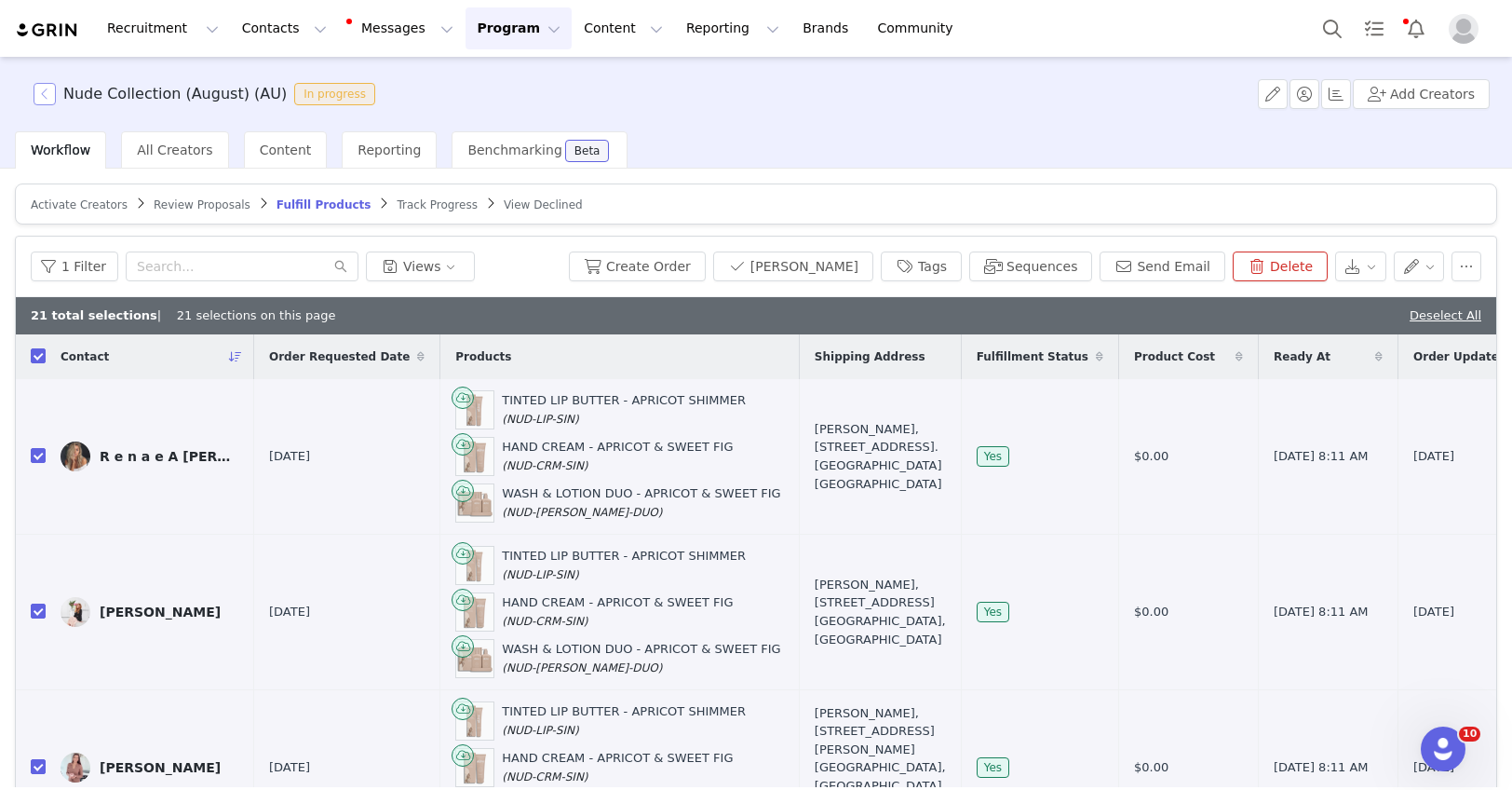
click at [41, 91] on button "button" at bounding box center [44, 94] width 22 height 22
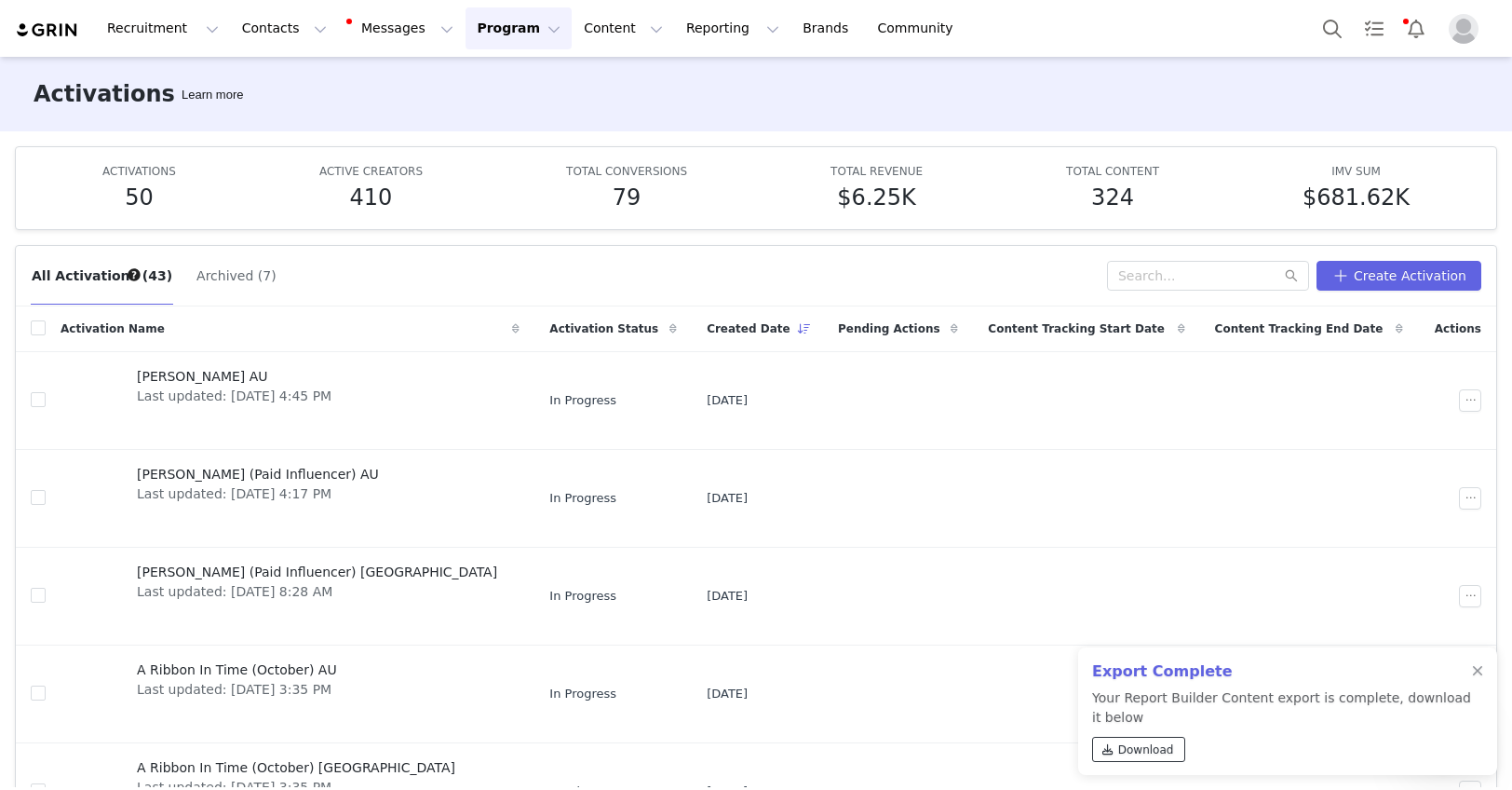
click at [1159, 750] on span "Download" at bounding box center [1146, 750] width 55 height 17
